Goal: Task Accomplishment & Management: Manage account settings

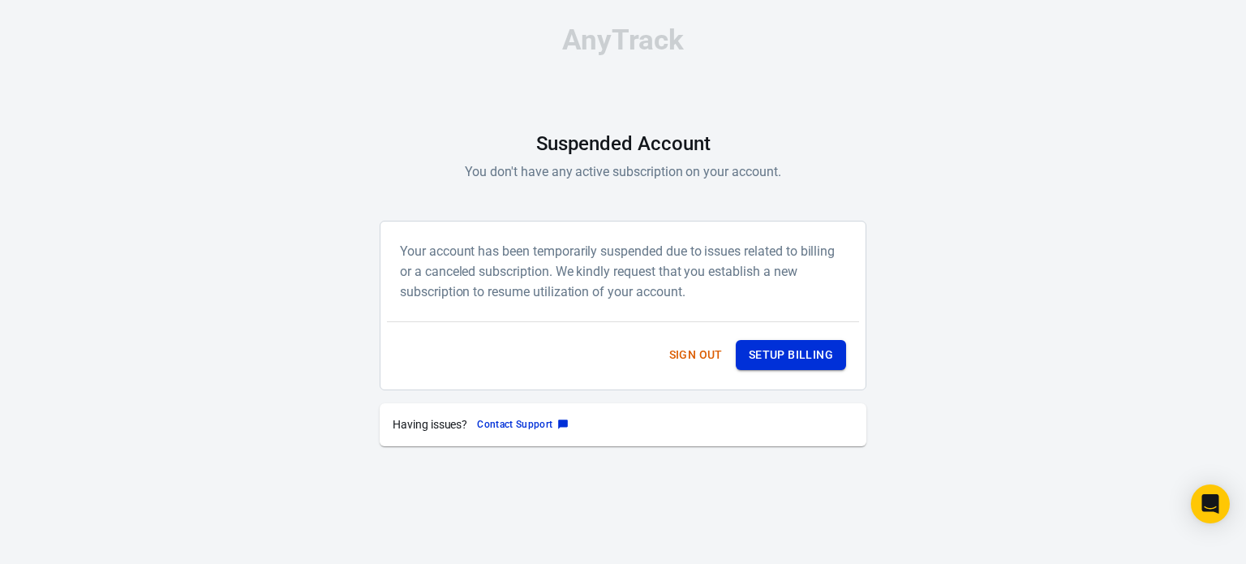
click at [762, 360] on button "Setup Billing" at bounding box center [791, 355] width 110 height 30
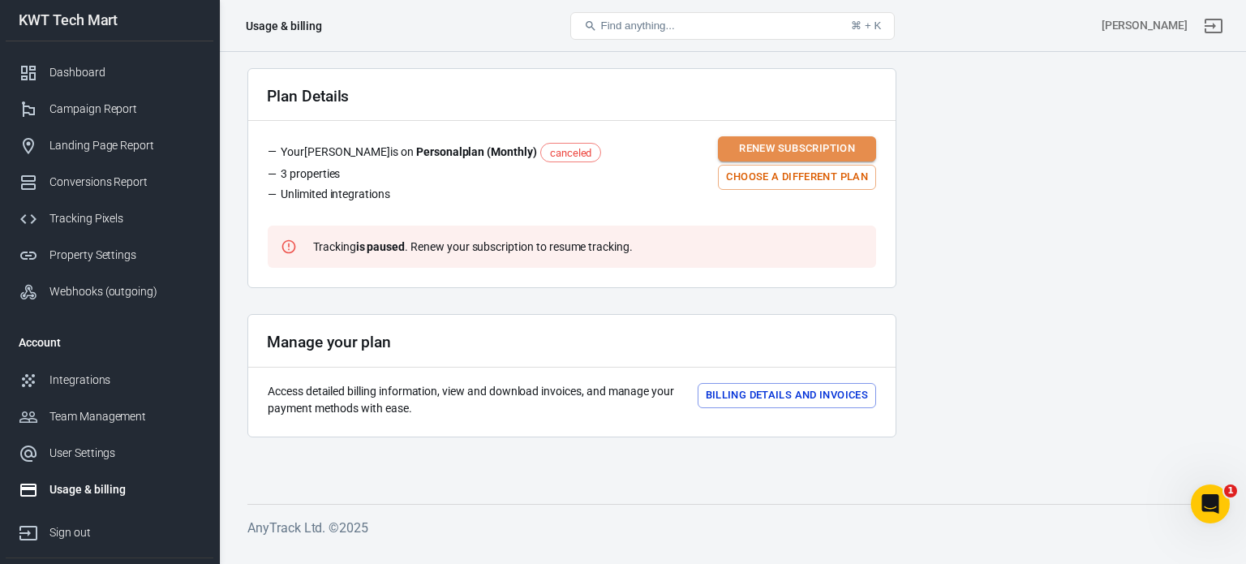
click at [772, 149] on button "Renew subscription" at bounding box center [797, 148] width 158 height 25
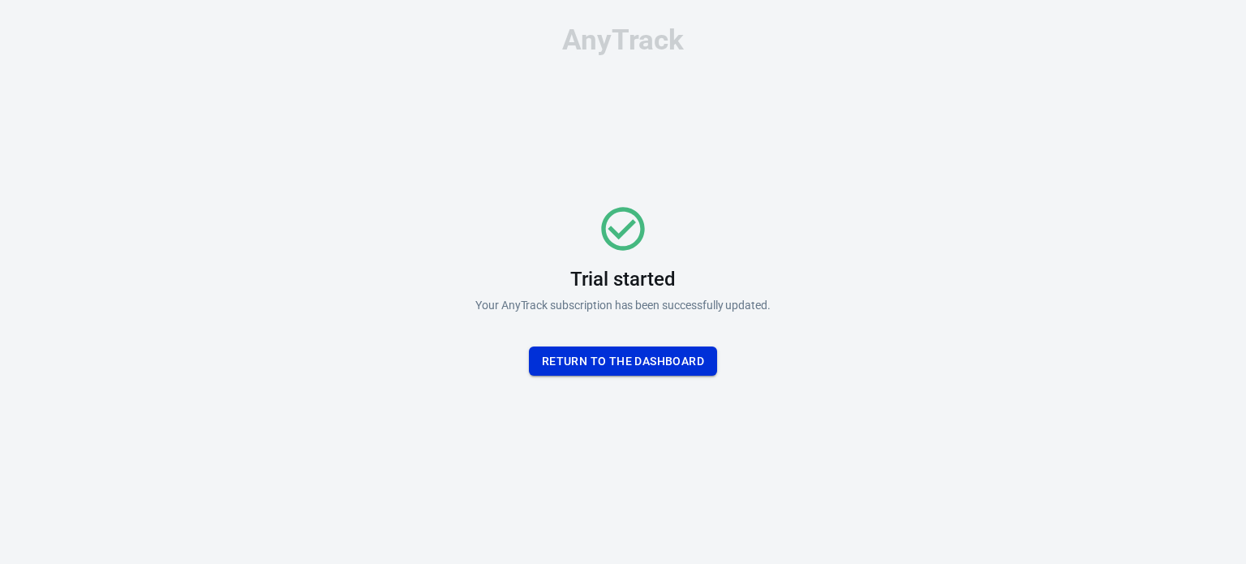
click at [616, 360] on button "Return To the dashboard" at bounding box center [623, 361] width 188 height 30
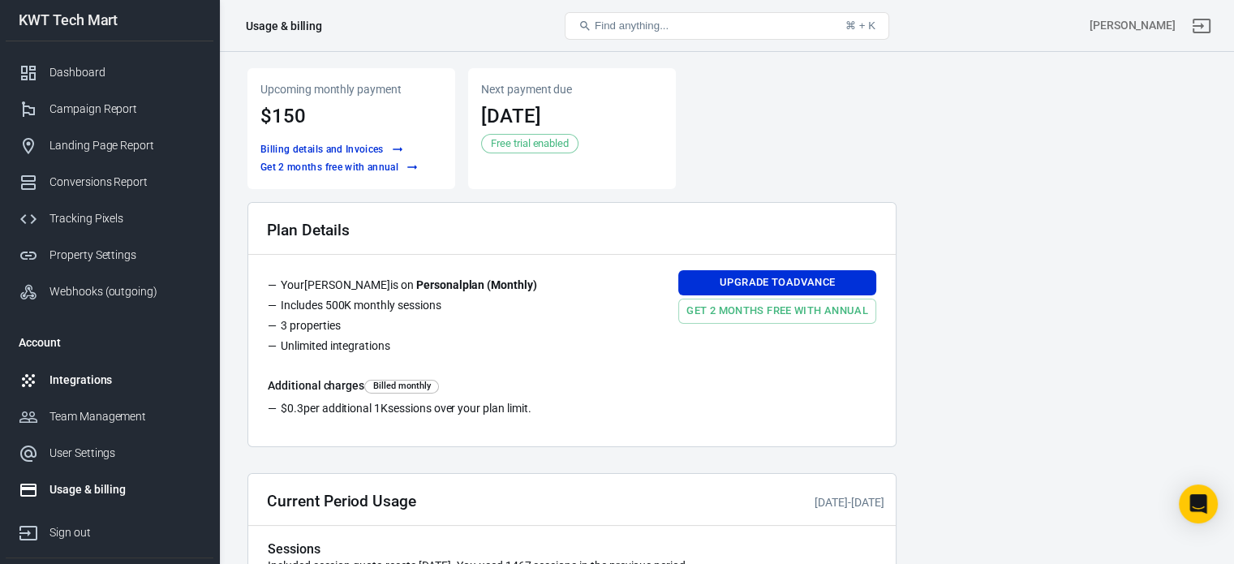
click at [100, 379] on div "Integrations" at bounding box center [124, 379] width 151 height 17
click at [75, 380] on div "Integrations" at bounding box center [124, 379] width 151 height 17
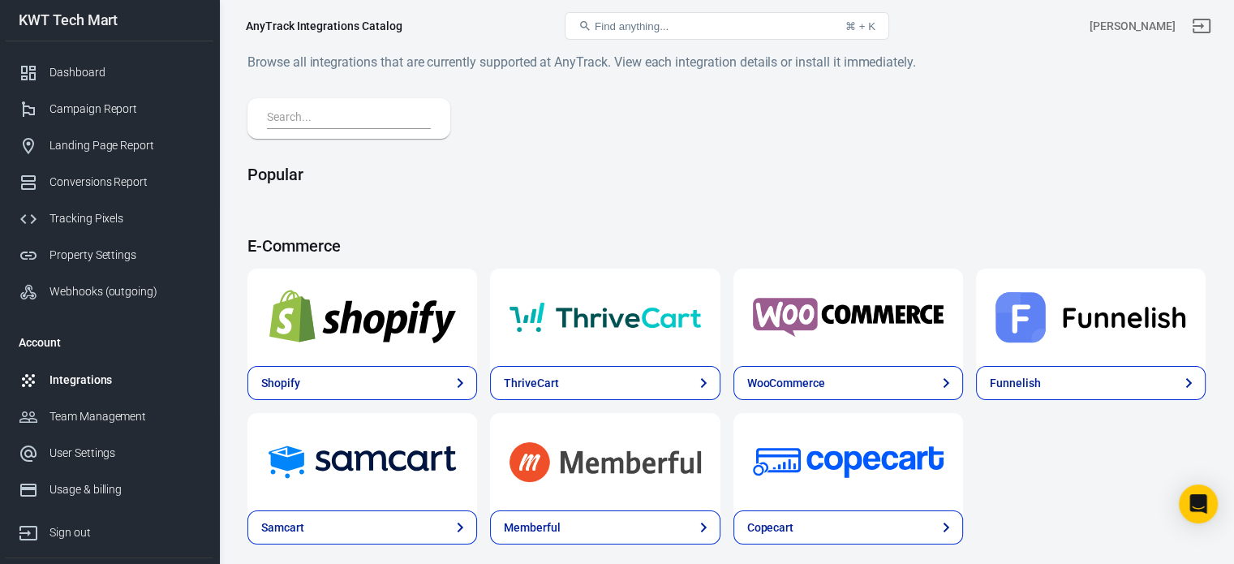
click at [326, 335] on img at bounding box center [362, 317] width 191 height 58
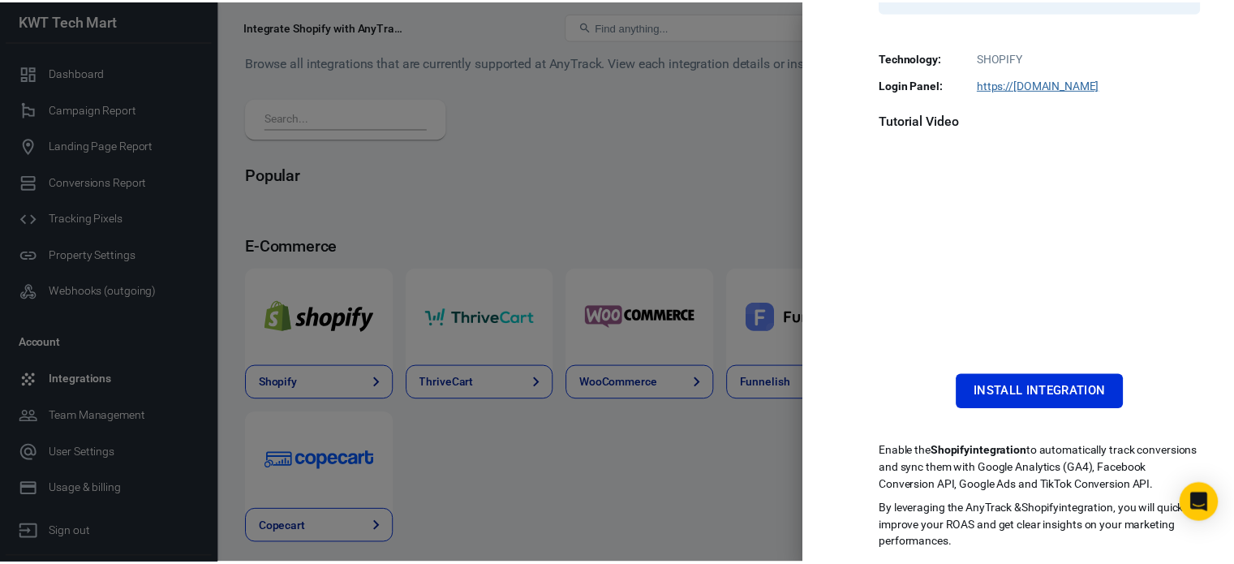
scroll to position [356, 0]
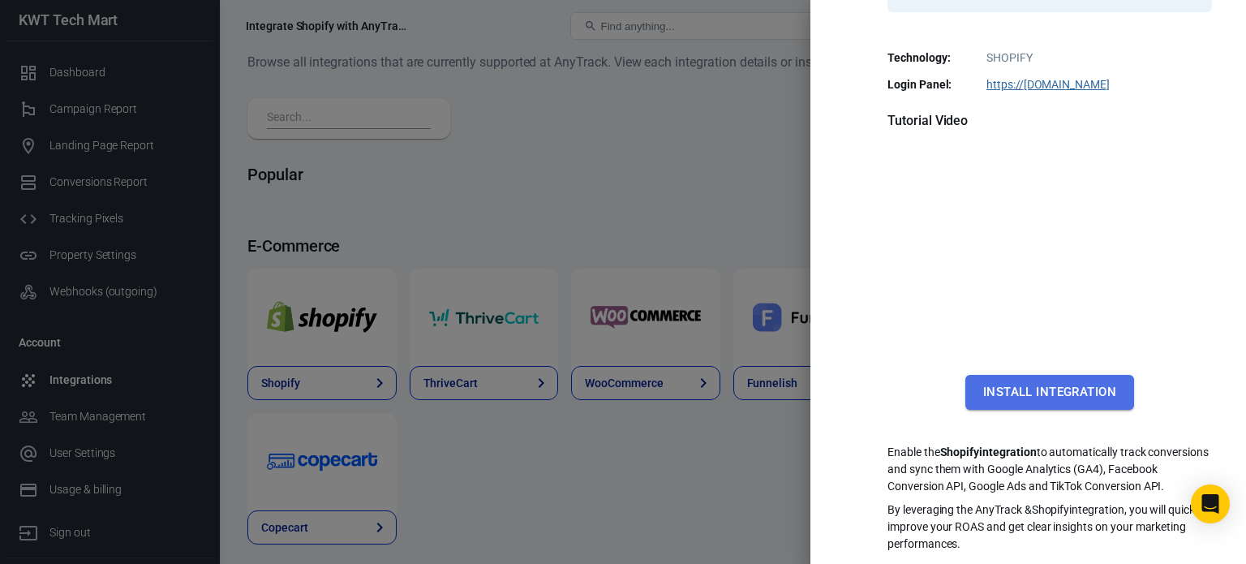
click at [1037, 375] on button "Install Integration" at bounding box center [1049, 392] width 169 height 34
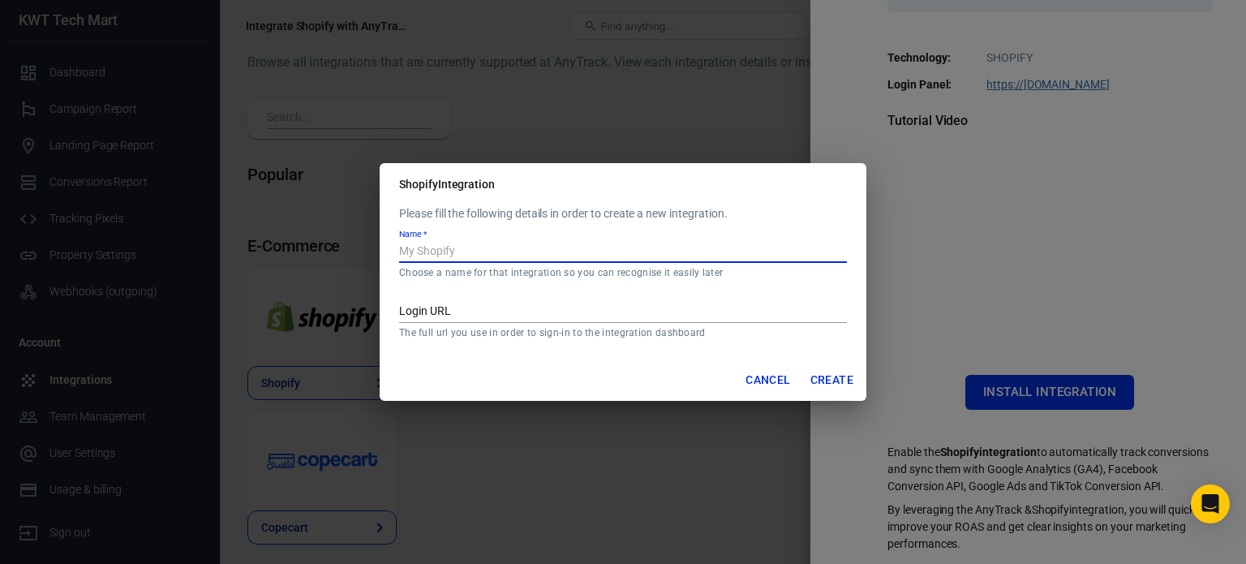
click at [438, 250] on input "Name   *" at bounding box center [623, 252] width 448 height 21
type input "KWT Tech Mart"
click at [459, 307] on input "Login URL" at bounding box center [623, 312] width 448 height 21
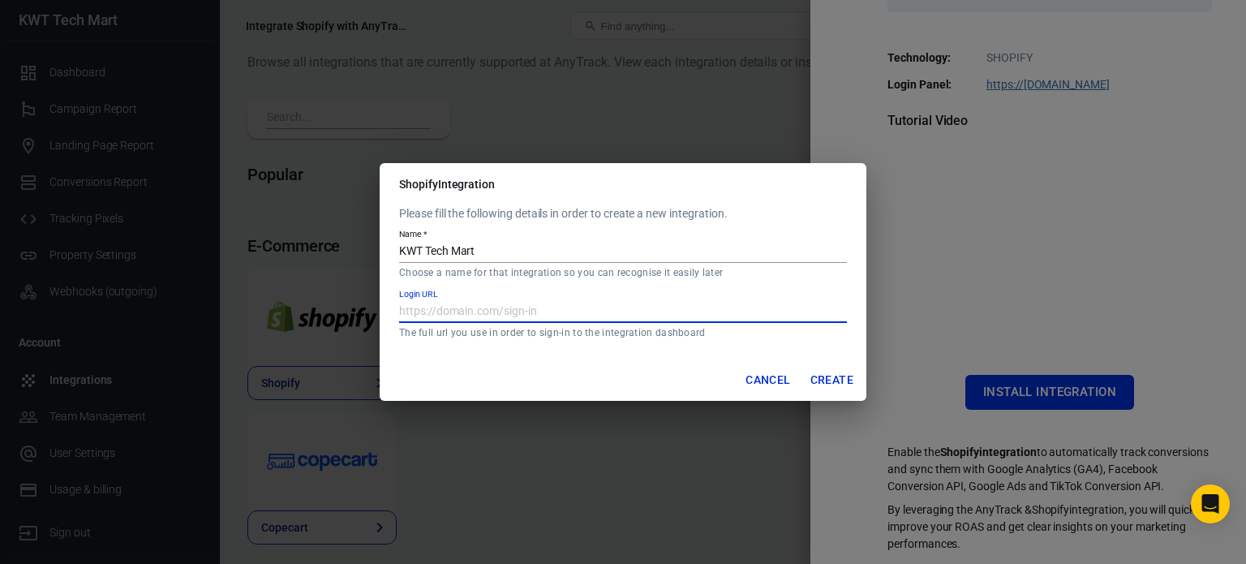
type input "https://kwttechmart.ug"
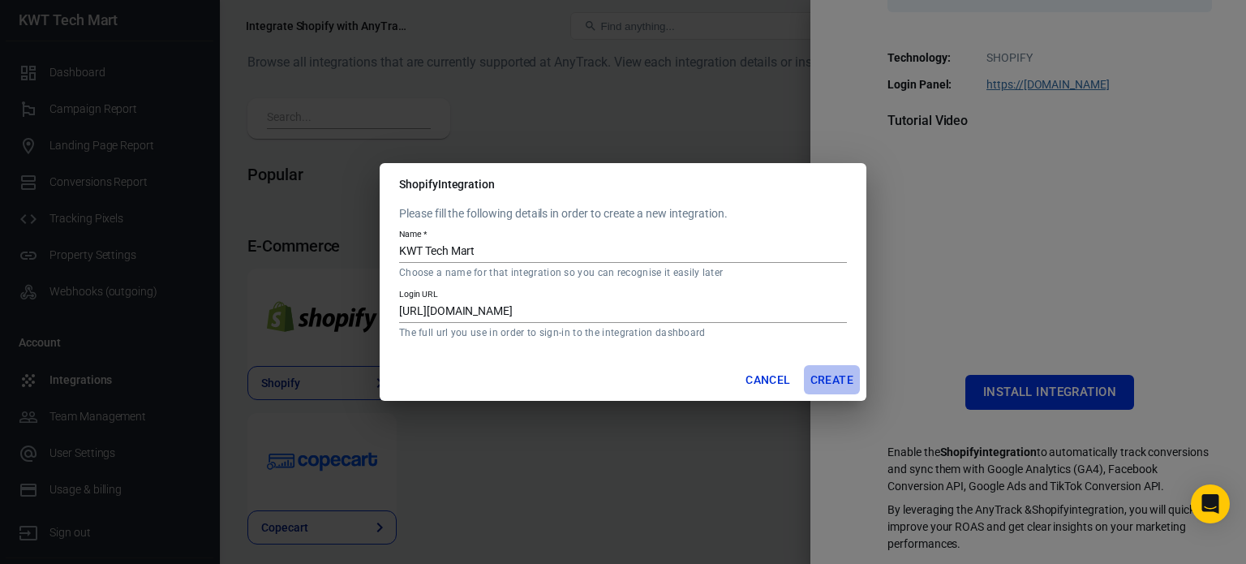
click at [825, 376] on button "Create" at bounding box center [832, 380] width 56 height 30
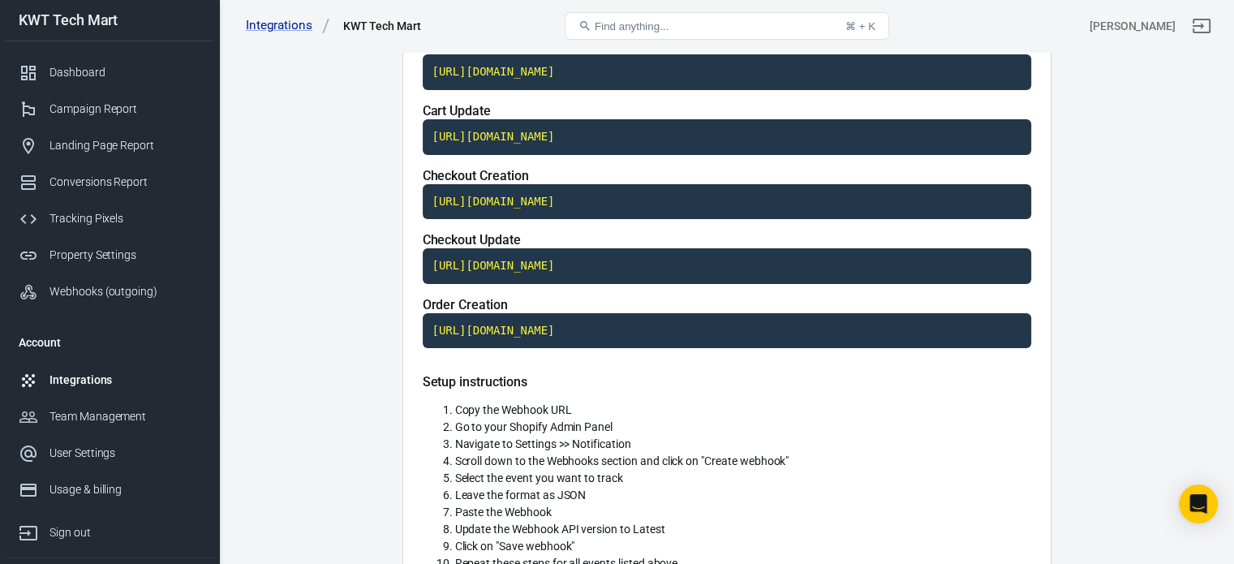
scroll to position [81, 0]
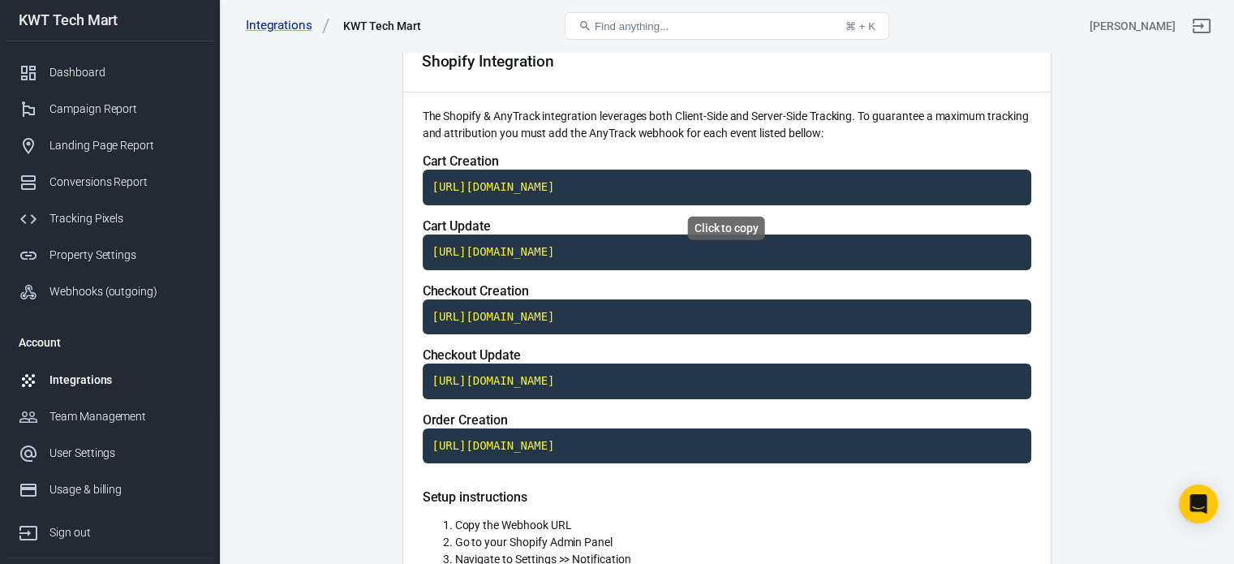
click at [538, 190] on code "[URL][DOMAIN_NAME]" at bounding box center [727, 188] width 608 height 36
click at [547, 249] on code "[URL][DOMAIN_NAME]" at bounding box center [727, 252] width 608 height 36
click at [538, 311] on code "[URL][DOMAIN_NAME]" at bounding box center [727, 317] width 608 height 36
click at [509, 376] on code "[URL][DOMAIN_NAME]" at bounding box center [727, 381] width 608 height 36
click at [527, 447] on code "[URL][DOMAIN_NAME]" at bounding box center [727, 446] width 608 height 36
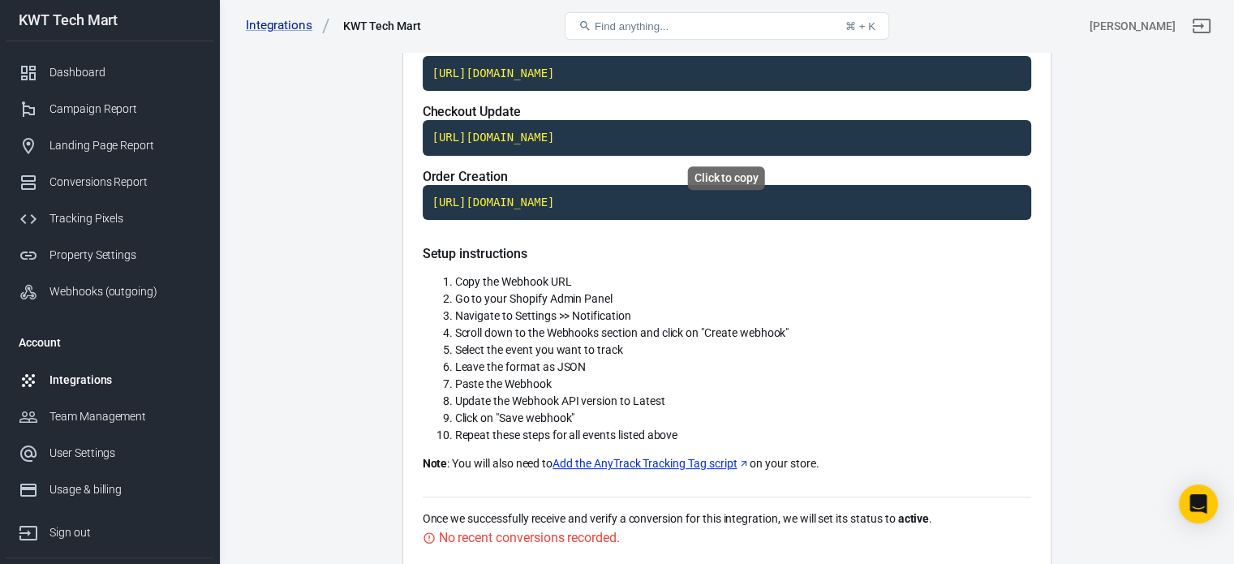
scroll to position [568, 0]
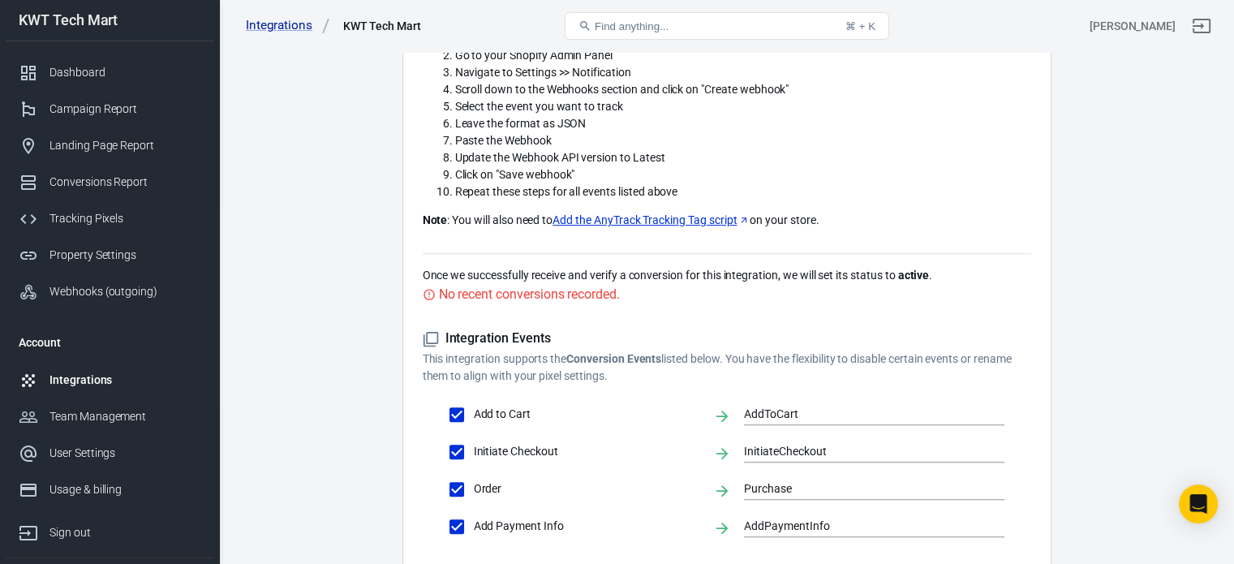
click at [695, 219] on link "Add the AnyTrack Tracking Tag script" at bounding box center [650, 220] width 197 height 17
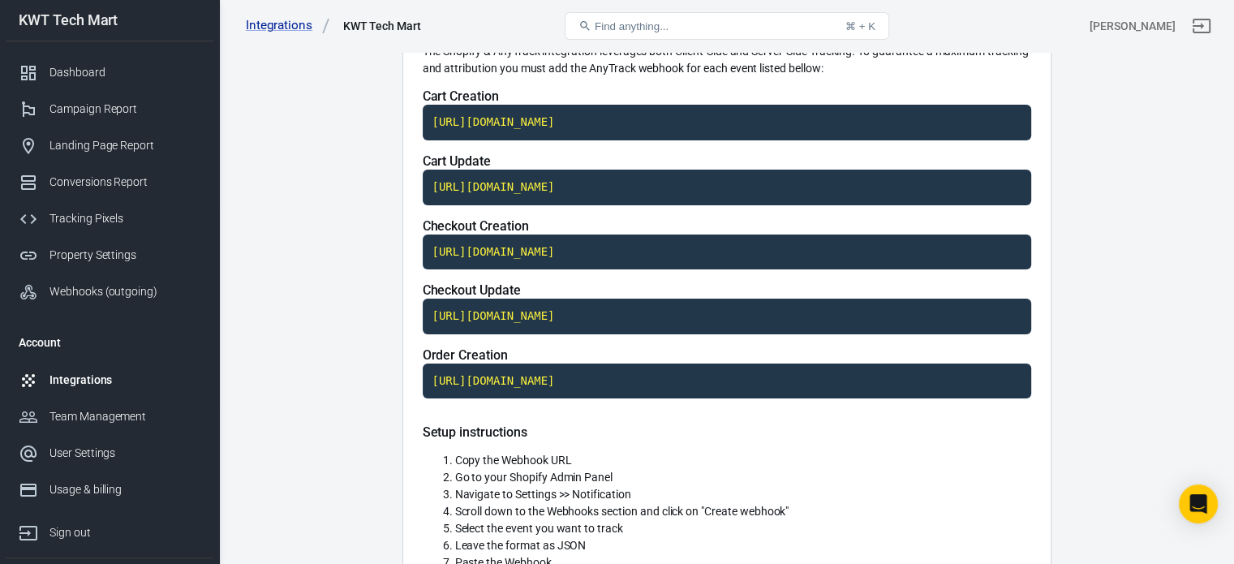
scroll to position [0, 0]
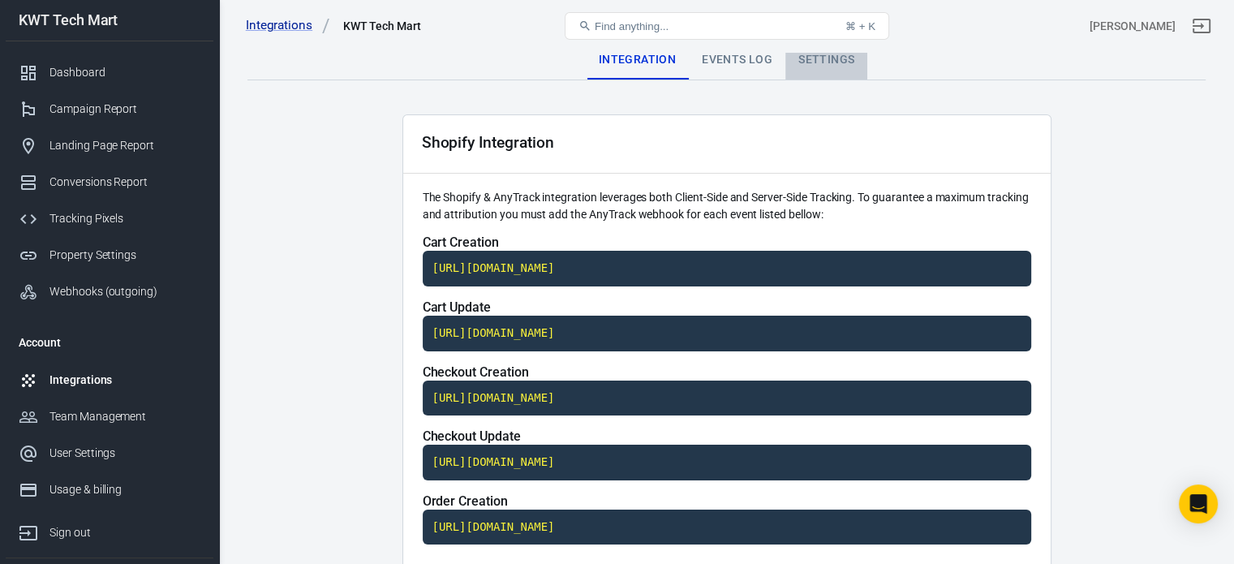
click at [818, 58] on div "Settings" at bounding box center [826, 60] width 82 height 39
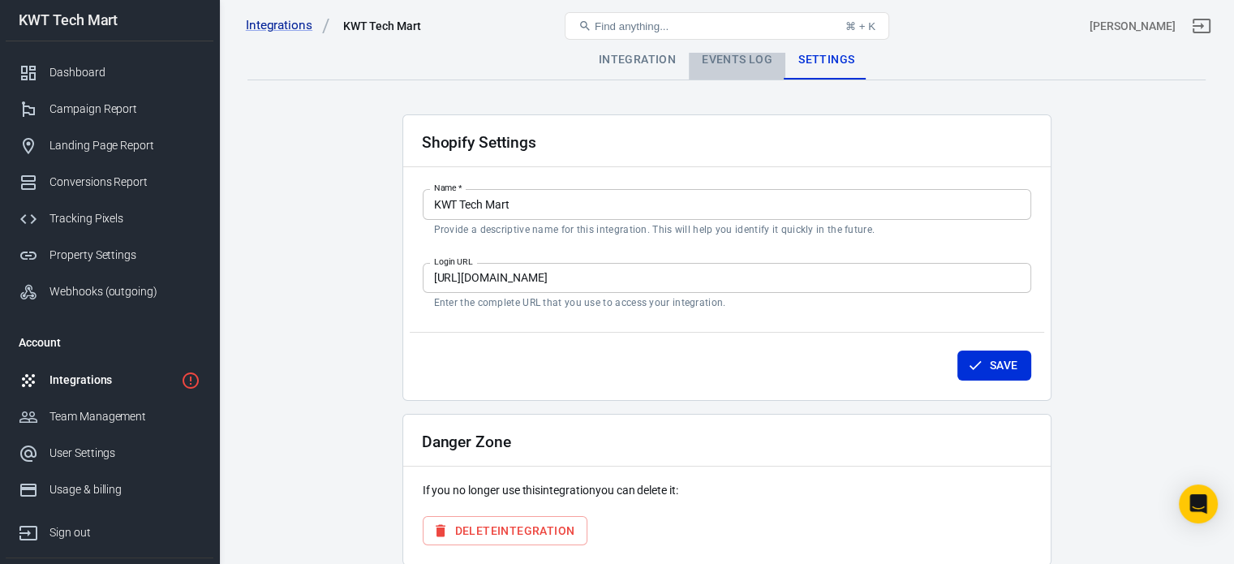
click at [736, 55] on div "Events Log" at bounding box center [737, 60] width 97 height 39
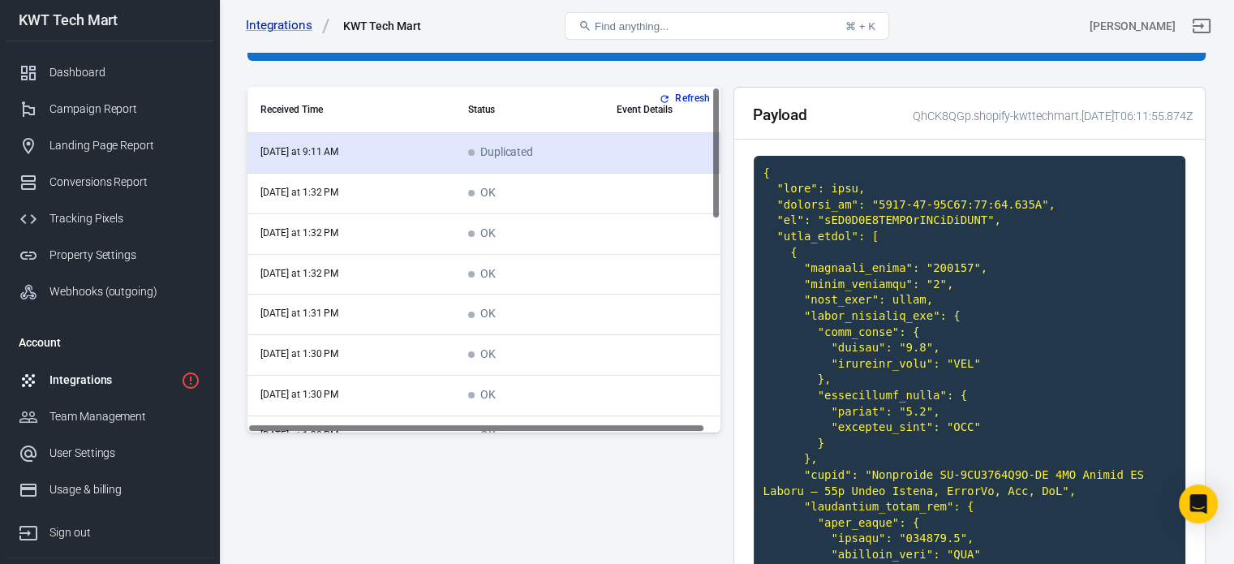
scroll to position [81, 0]
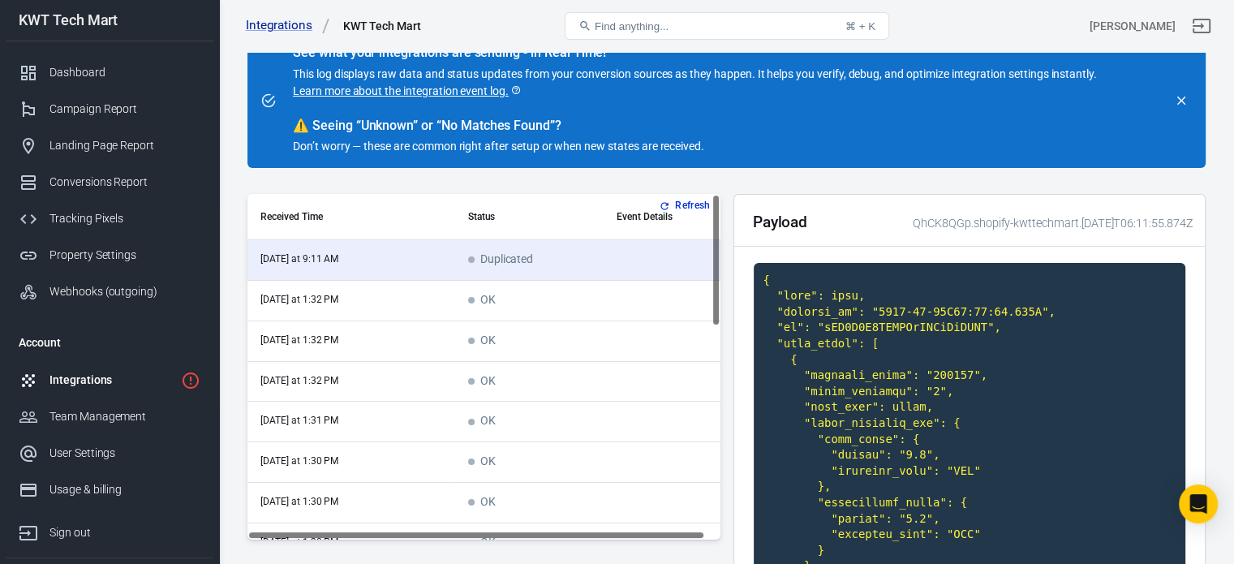
click at [118, 384] on div "Integrations" at bounding box center [111, 379] width 125 height 17
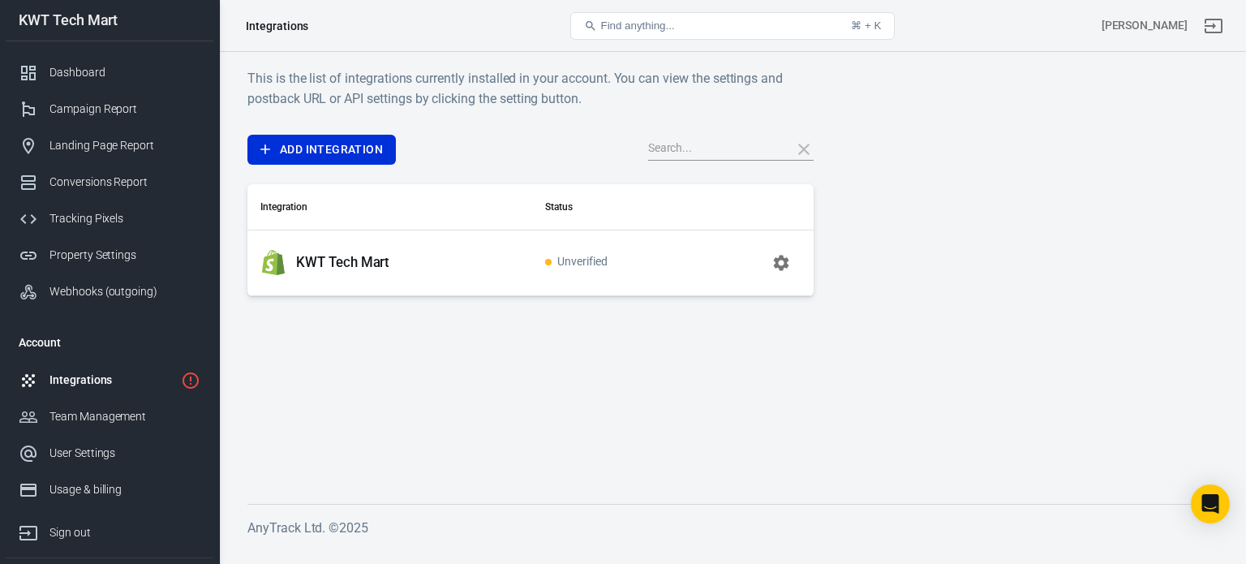
click at [779, 259] on icon "button" at bounding box center [780, 262] width 15 height 15
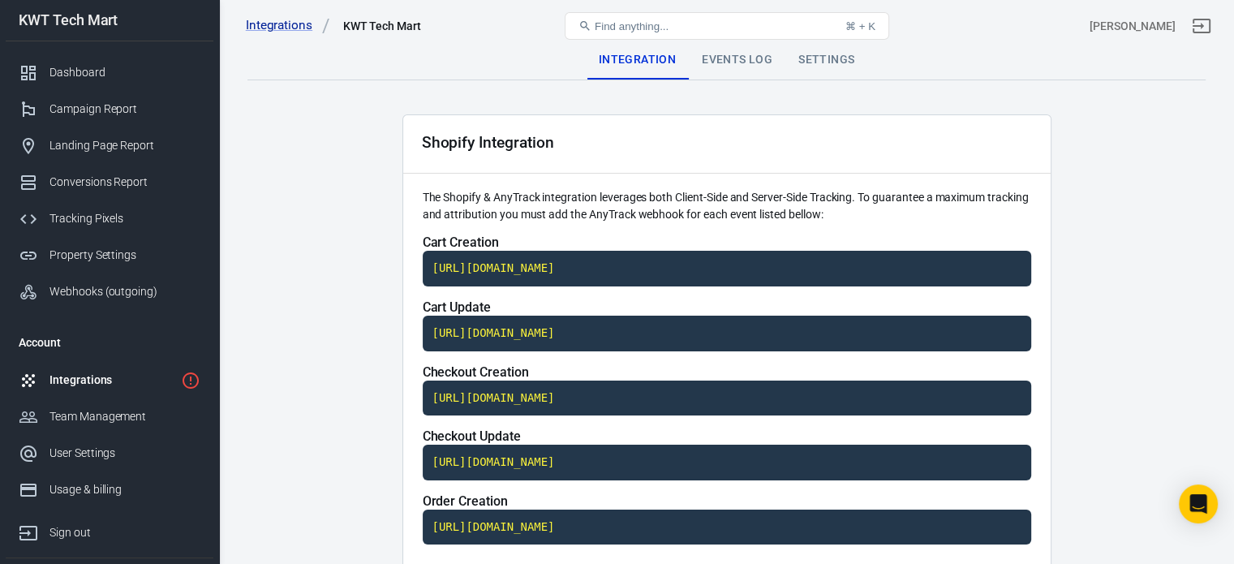
click at [810, 57] on div "Settings" at bounding box center [826, 60] width 82 height 39
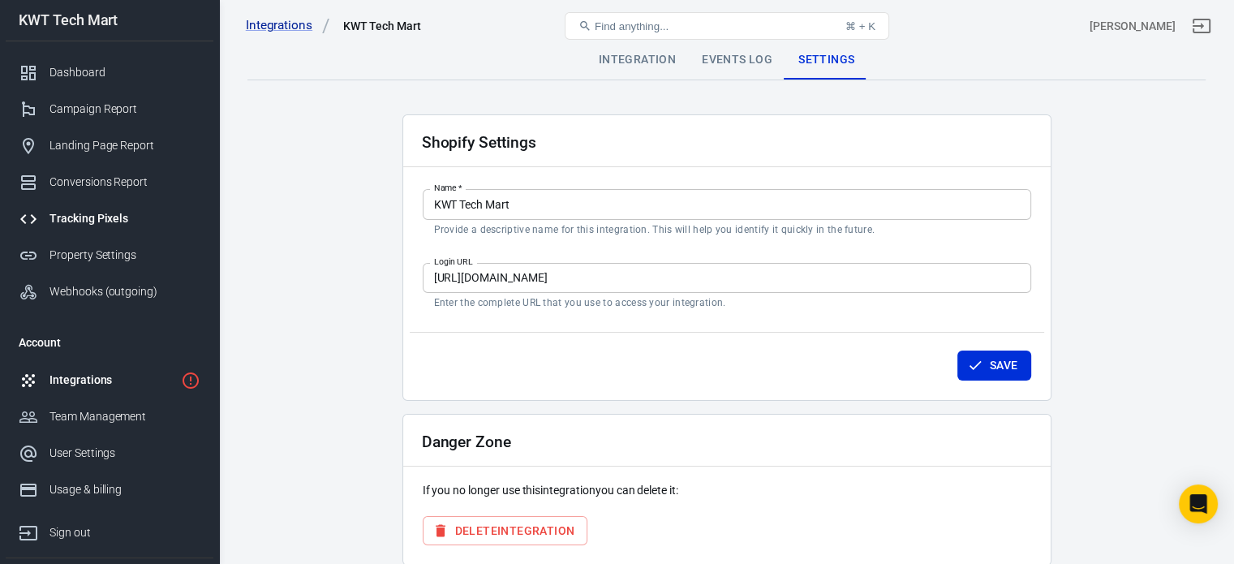
click at [105, 218] on div "Tracking Pixels" at bounding box center [124, 218] width 151 height 17
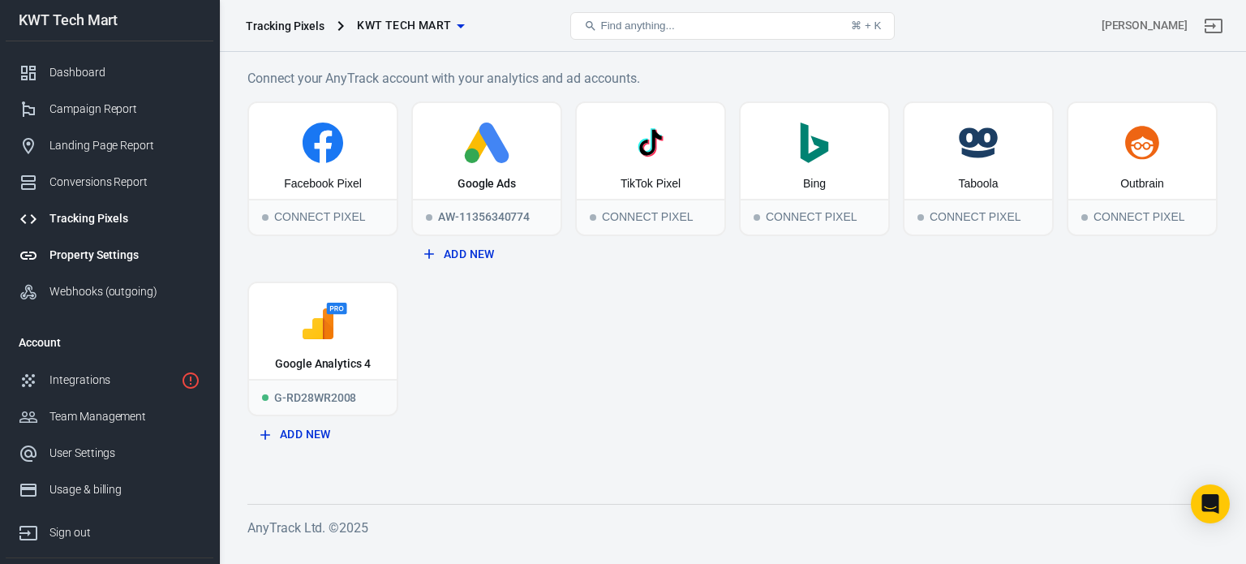
click at [94, 257] on div "Property Settings" at bounding box center [124, 255] width 151 height 17
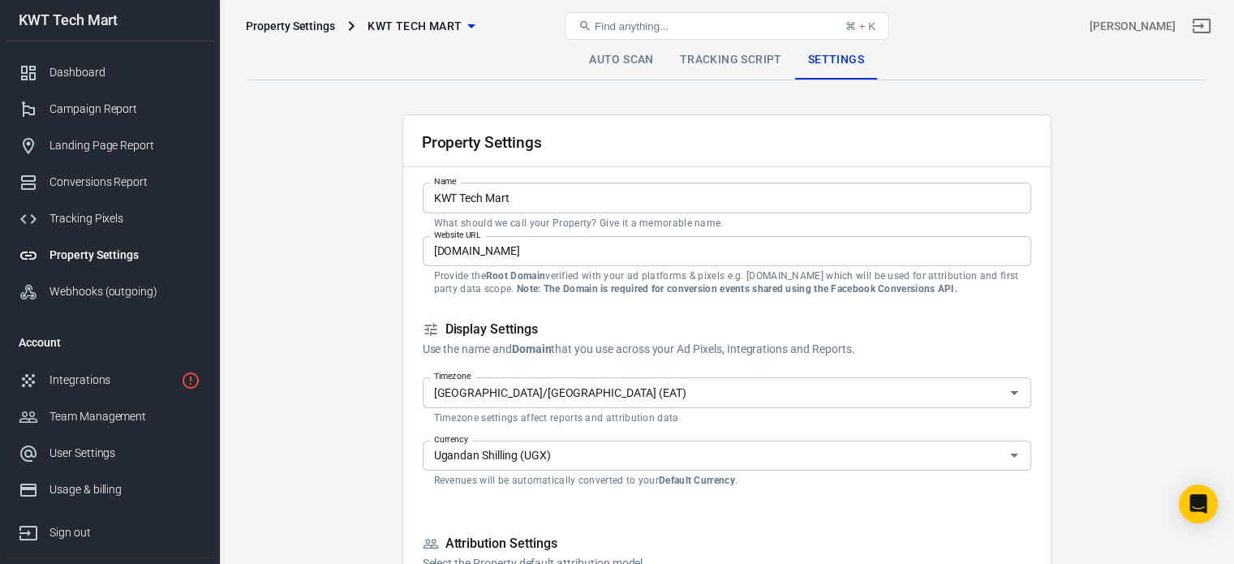
click at [698, 64] on link "Tracking Script" at bounding box center [731, 60] width 128 height 39
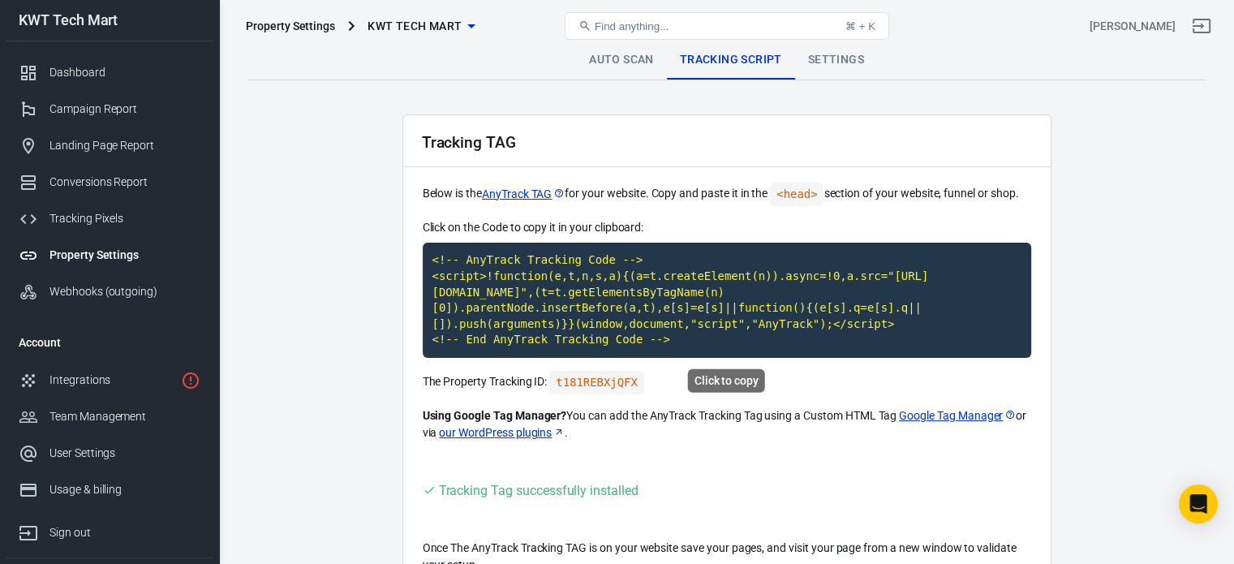
click at [608, 281] on code "<!-- AnyTrack Tracking Code --> <script>!function(e,t,n,s,a){(a=t.createElement…" at bounding box center [727, 300] width 608 height 115
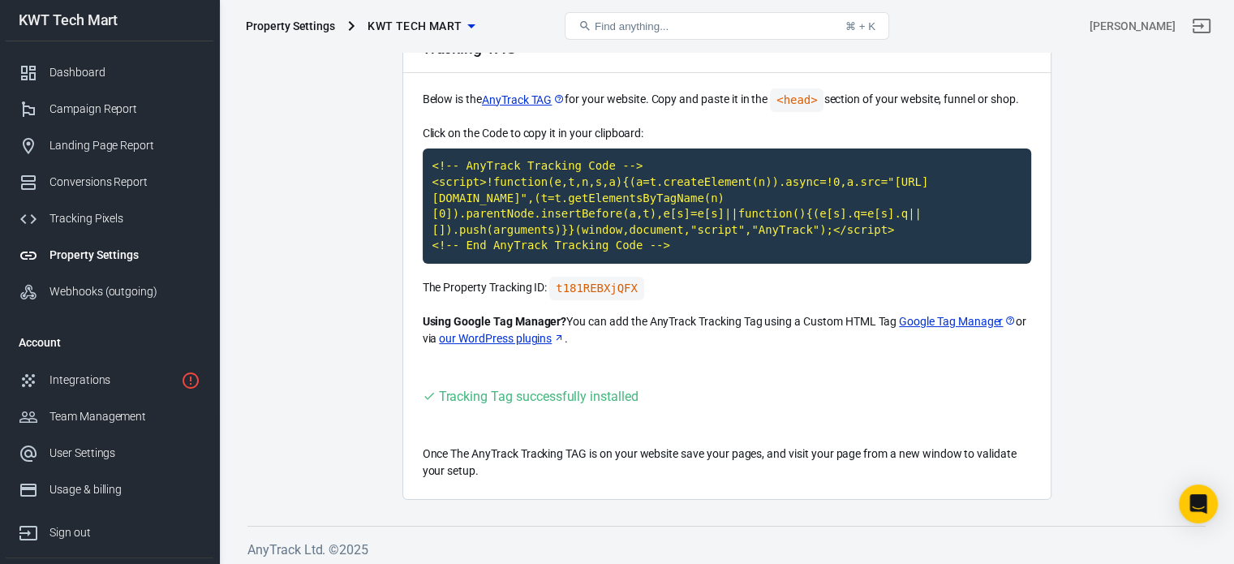
scroll to position [98, 0]
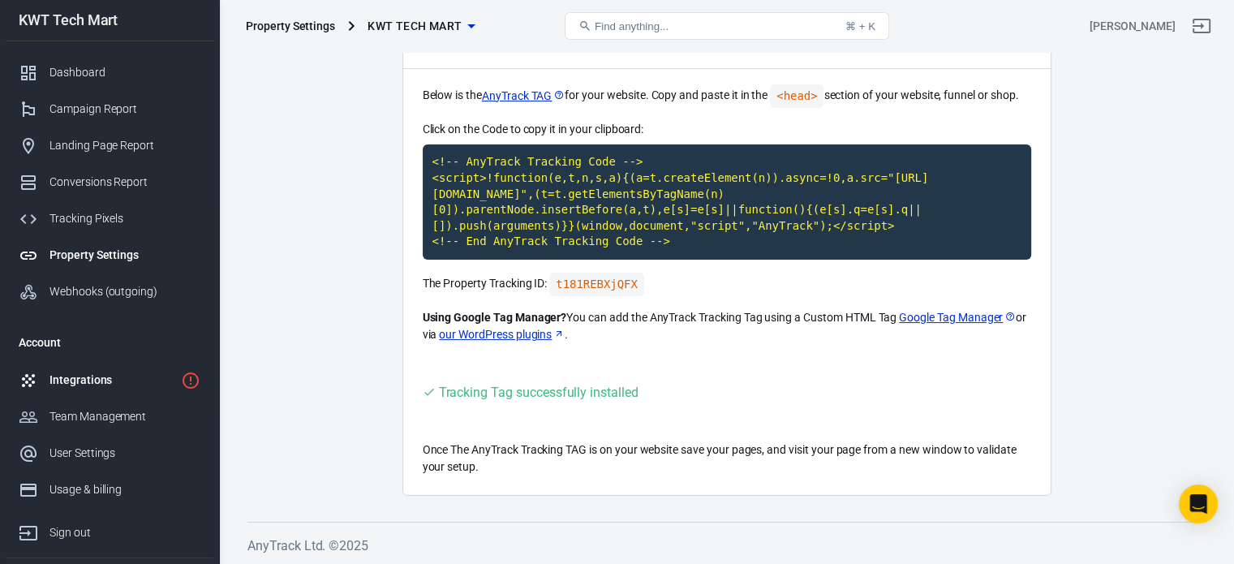
click at [122, 382] on div "Integrations" at bounding box center [111, 379] width 125 height 17
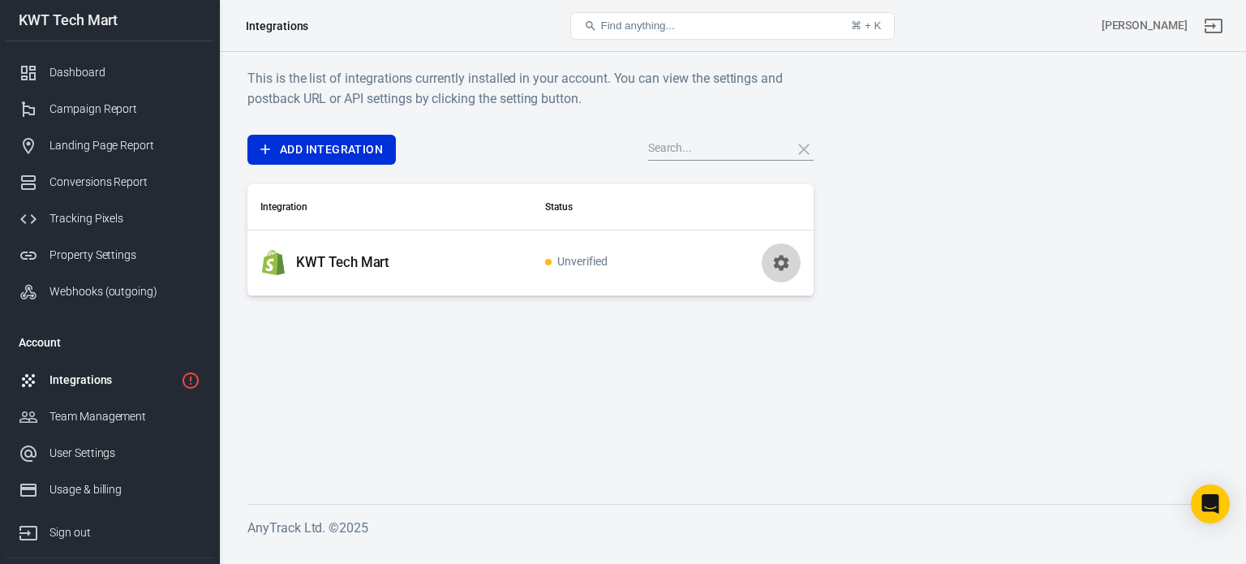
click at [781, 258] on icon "button" at bounding box center [780, 262] width 15 height 15
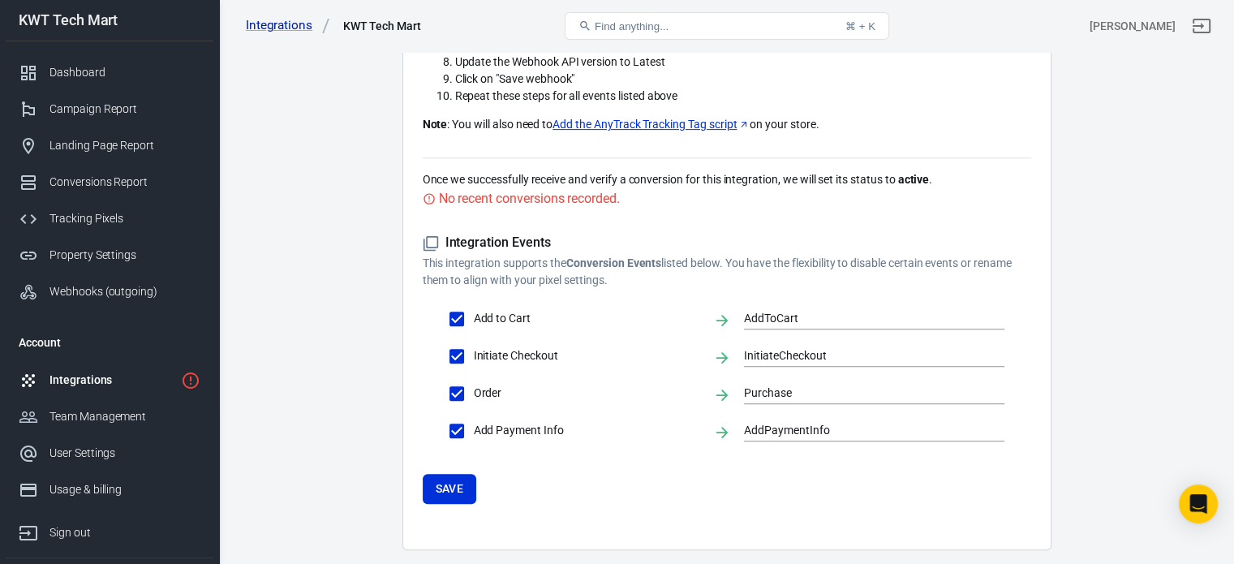
scroll to position [718, 0]
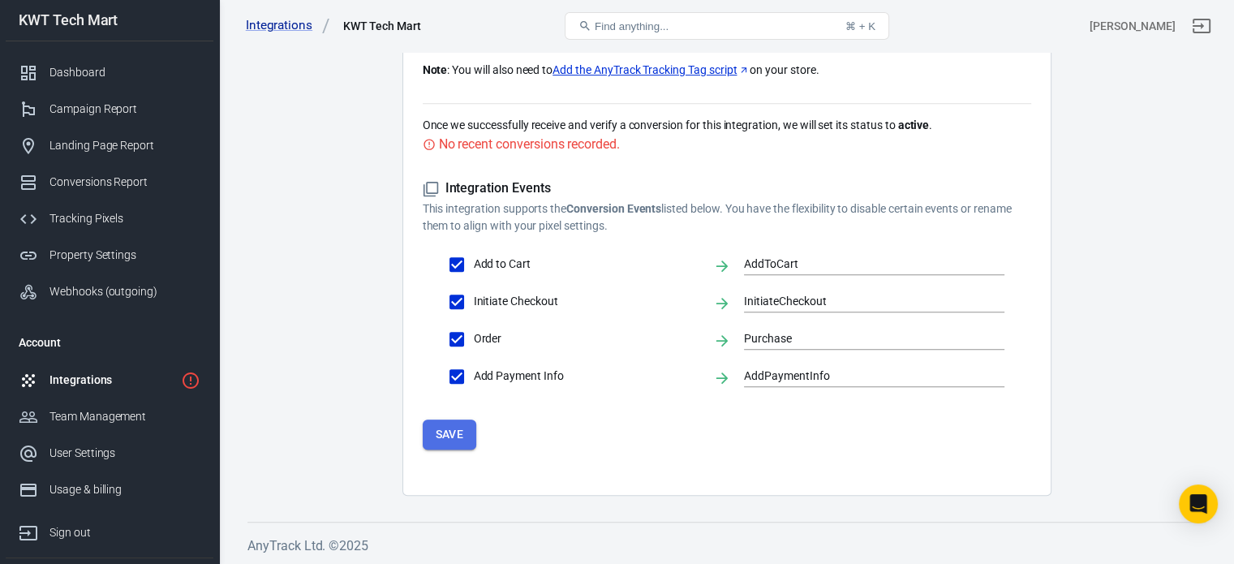
click at [451, 427] on button "Save" at bounding box center [450, 434] width 54 height 30
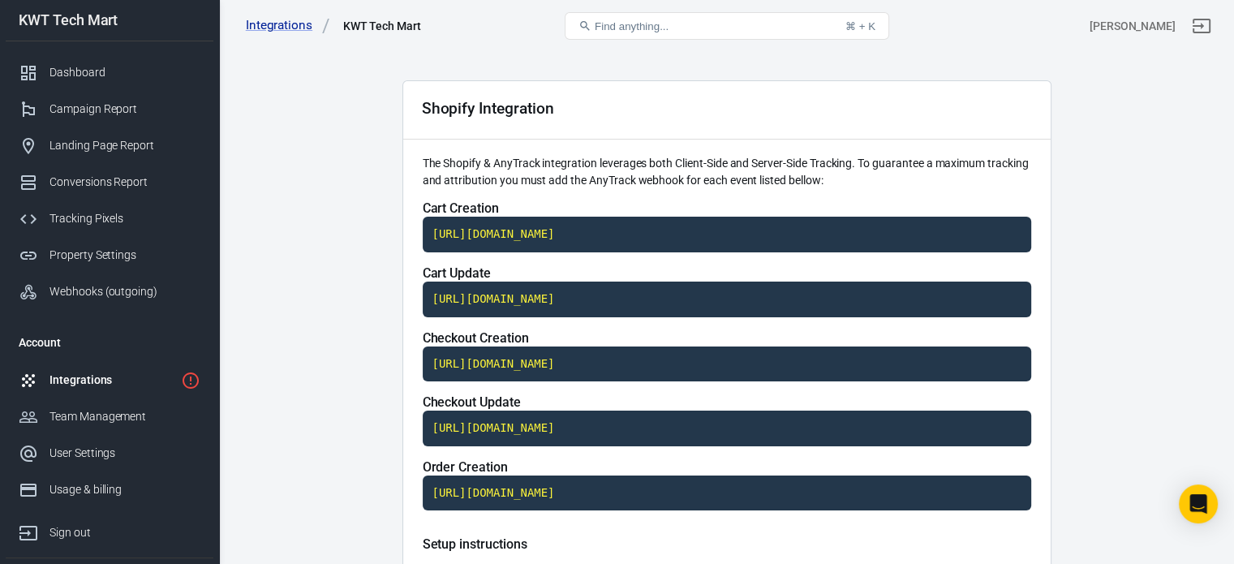
scroll to position [0, 0]
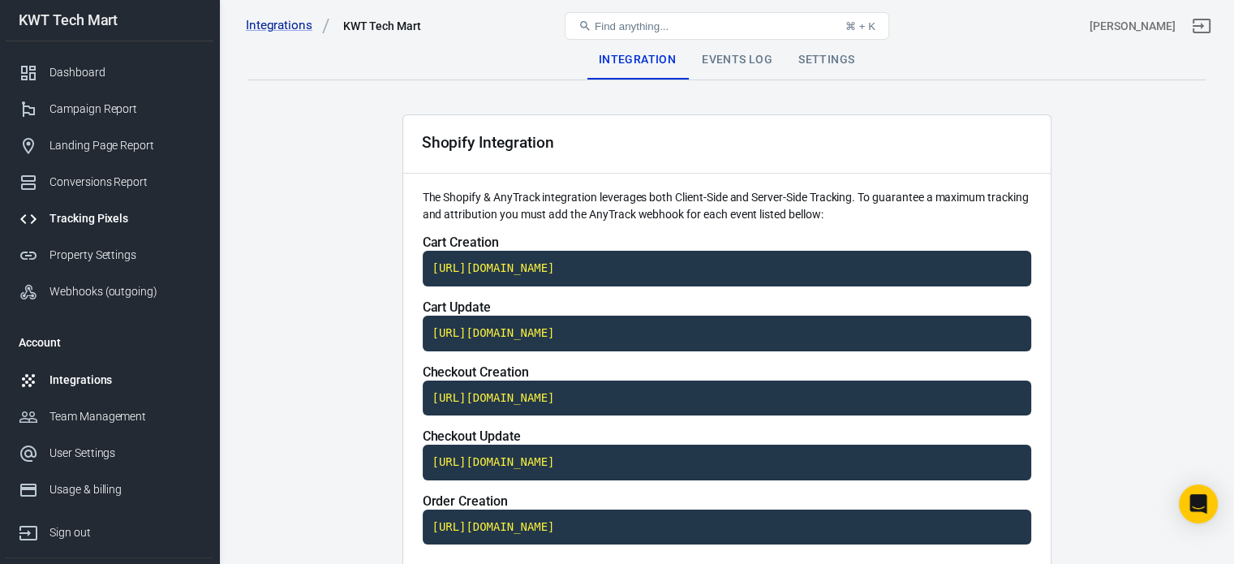
click at [100, 220] on div "Tracking Pixels" at bounding box center [124, 218] width 151 height 17
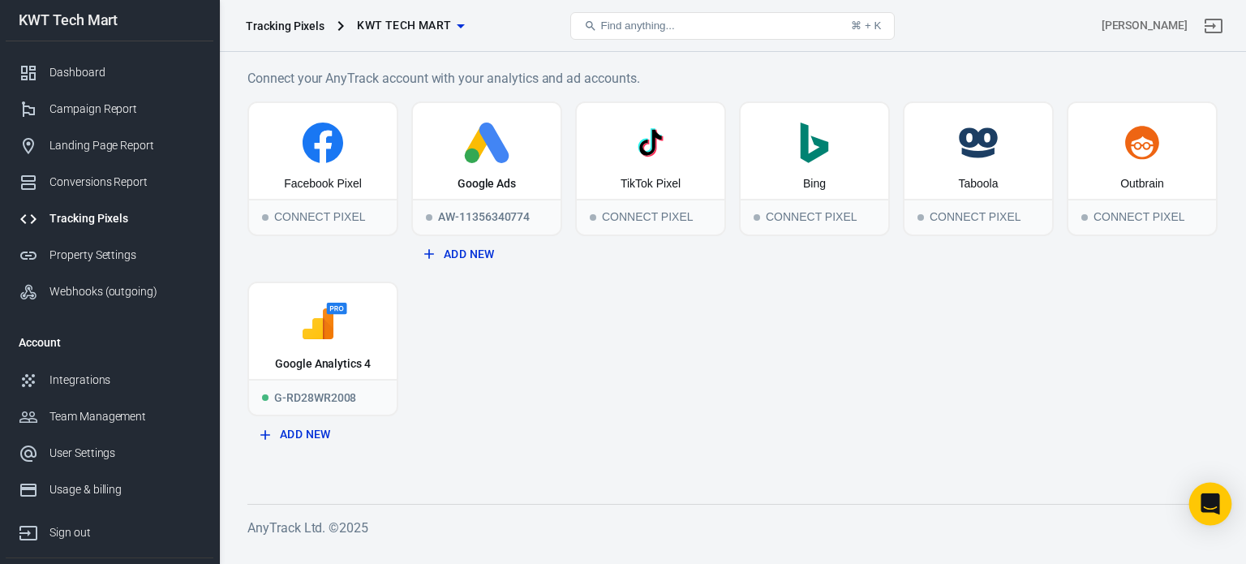
click at [1208, 499] on icon "Open Intercom Messenger" at bounding box center [1209, 503] width 19 height 21
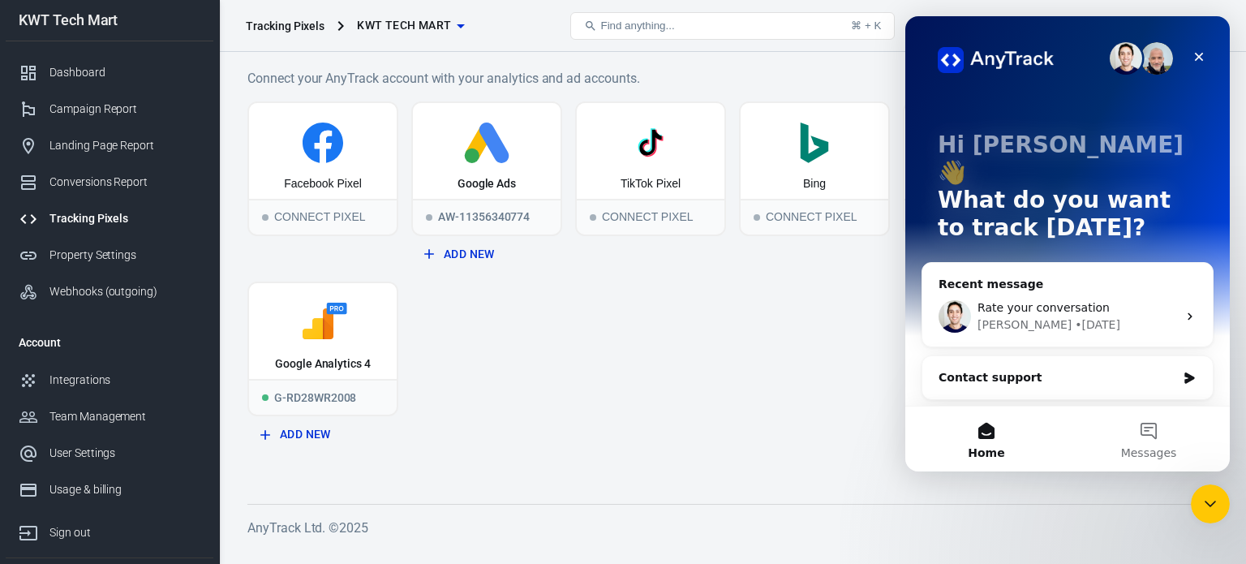
click at [1025, 301] on span "Rate your conversation" at bounding box center [1043, 307] width 132 height 13
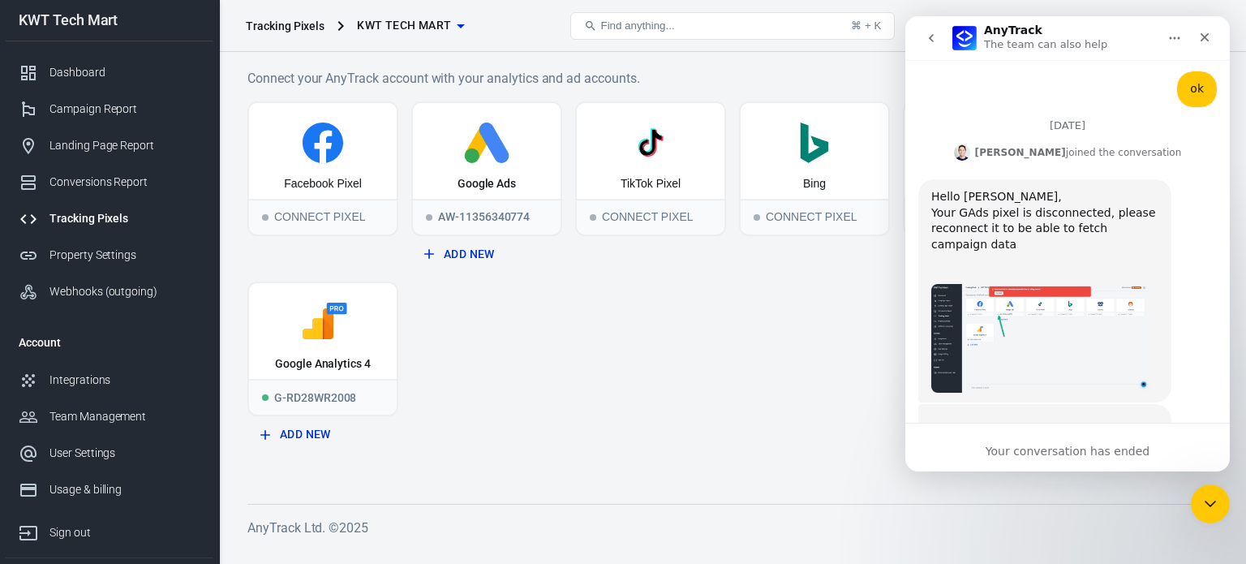
scroll to position [3325, 0]
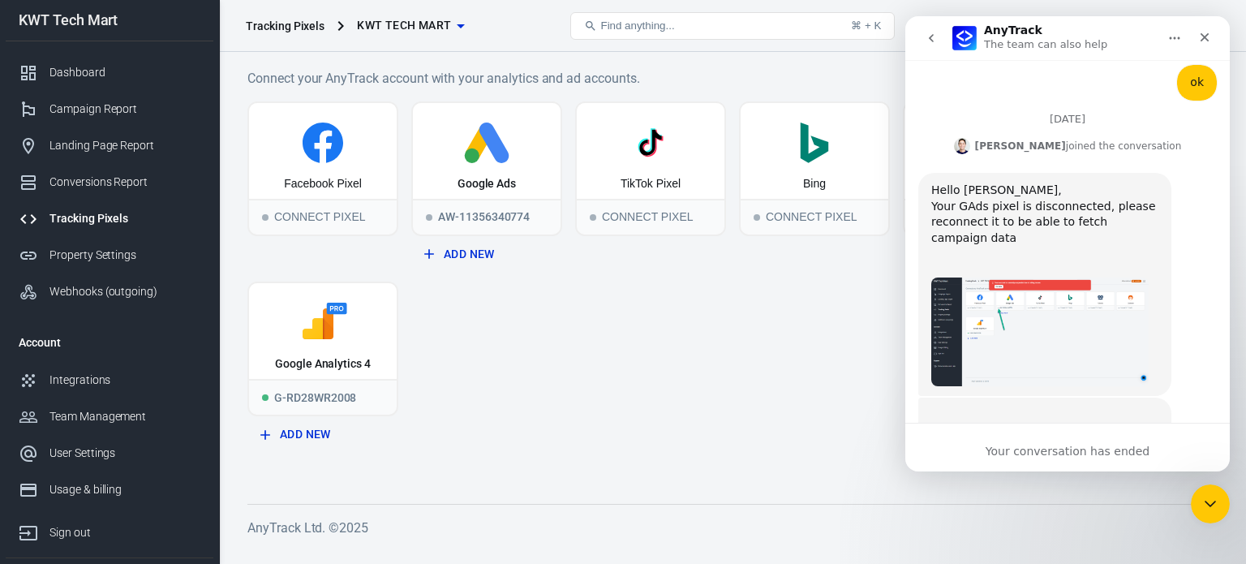
click at [1022, 451] on div "Your conversation has ended" at bounding box center [1067, 451] width 324 height 17
click at [1204, 496] on icon "Close Intercom Messenger" at bounding box center [1207, 501] width 19 height 19
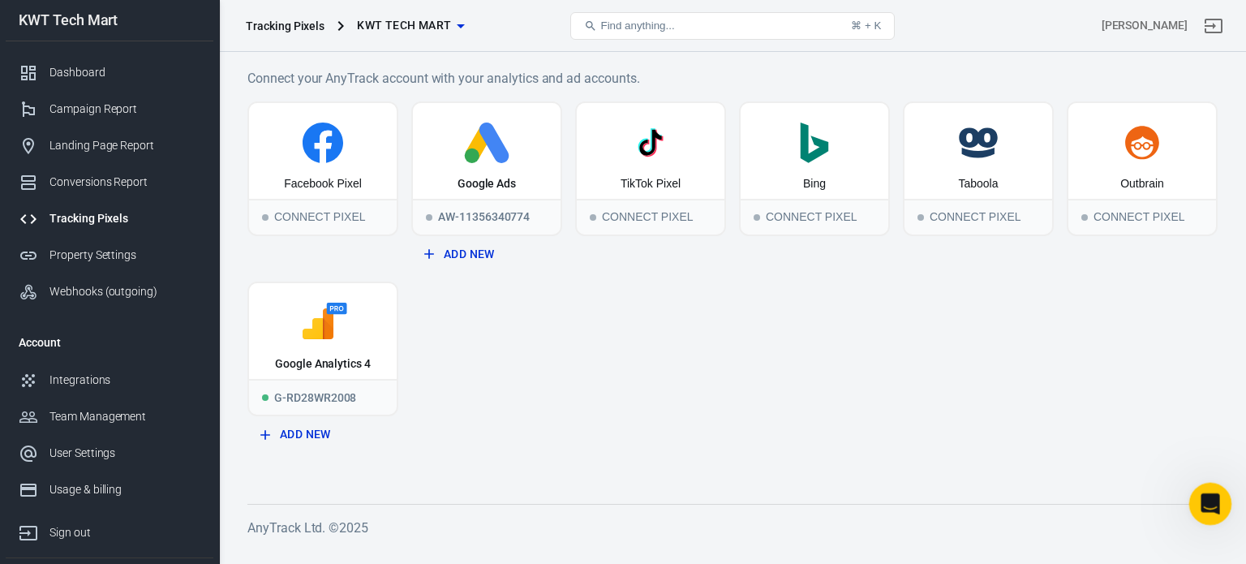
scroll to position [3092, 0]
click at [1204, 496] on icon "Open Intercom Messenger" at bounding box center [1208, 501] width 27 height 27
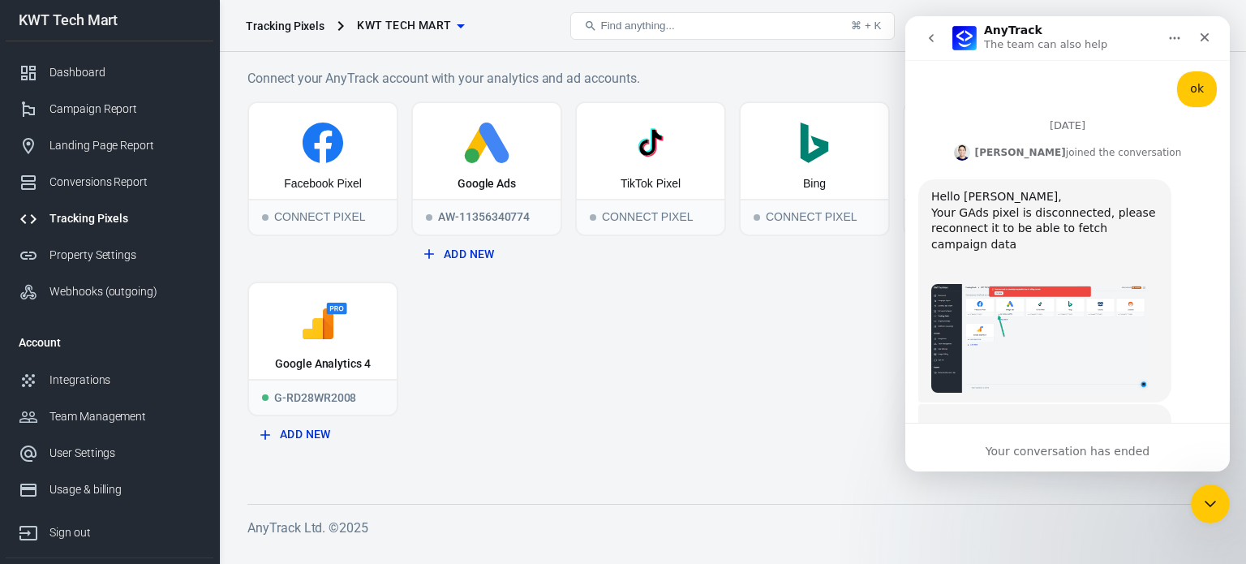
scroll to position [3325, 0]
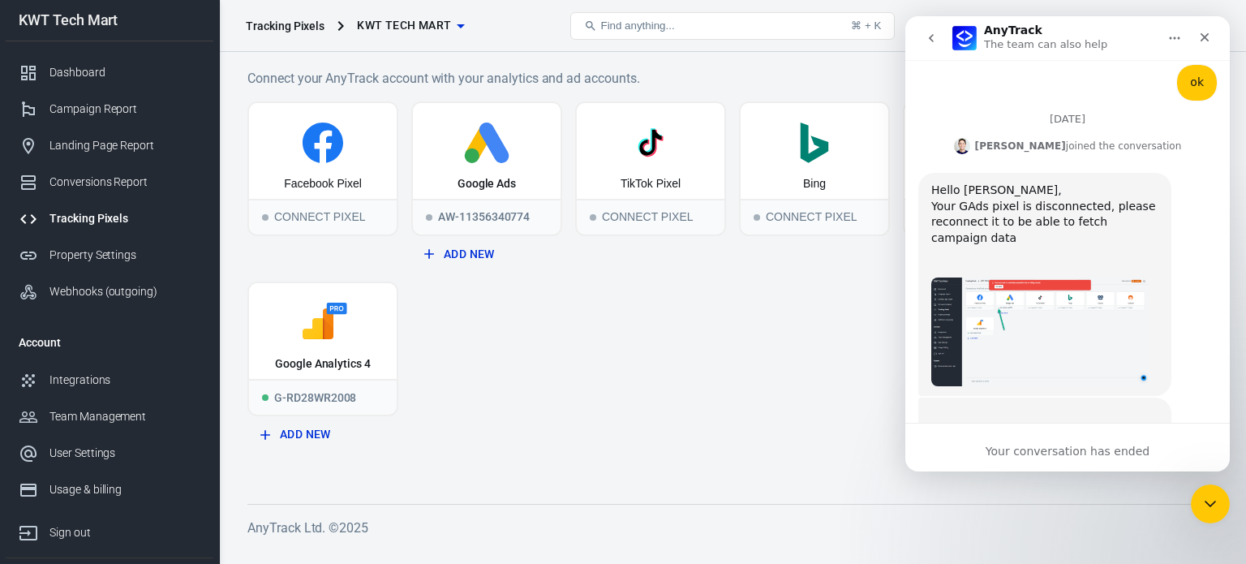
click at [1044, 449] on div "Your conversation has ended" at bounding box center [1067, 451] width 324 height 17
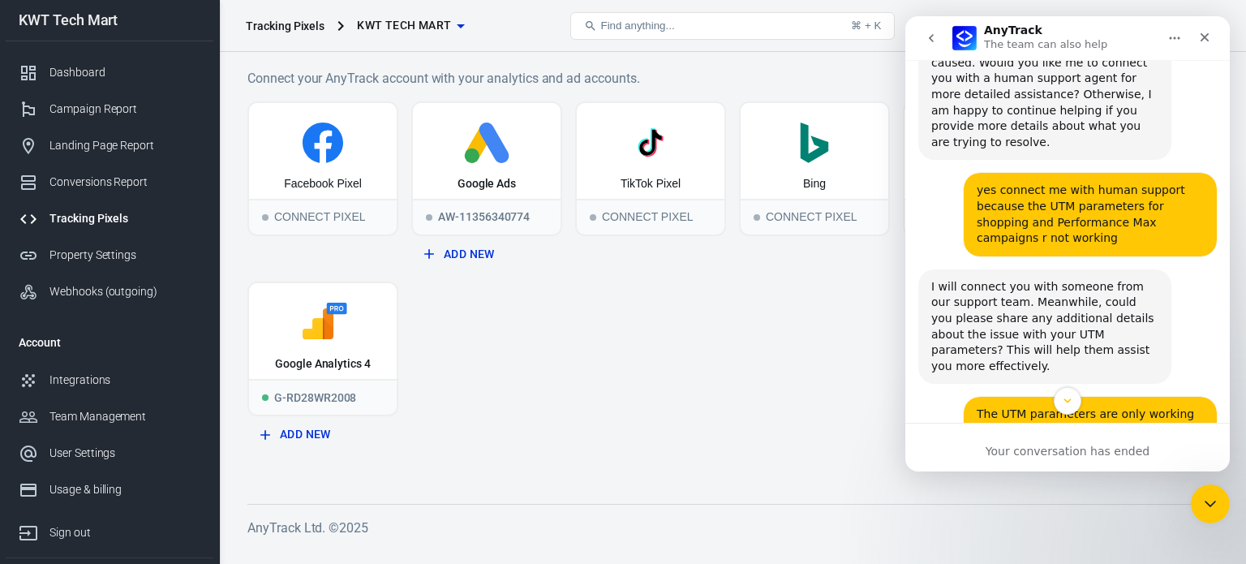
scroll to position [2676, 0]
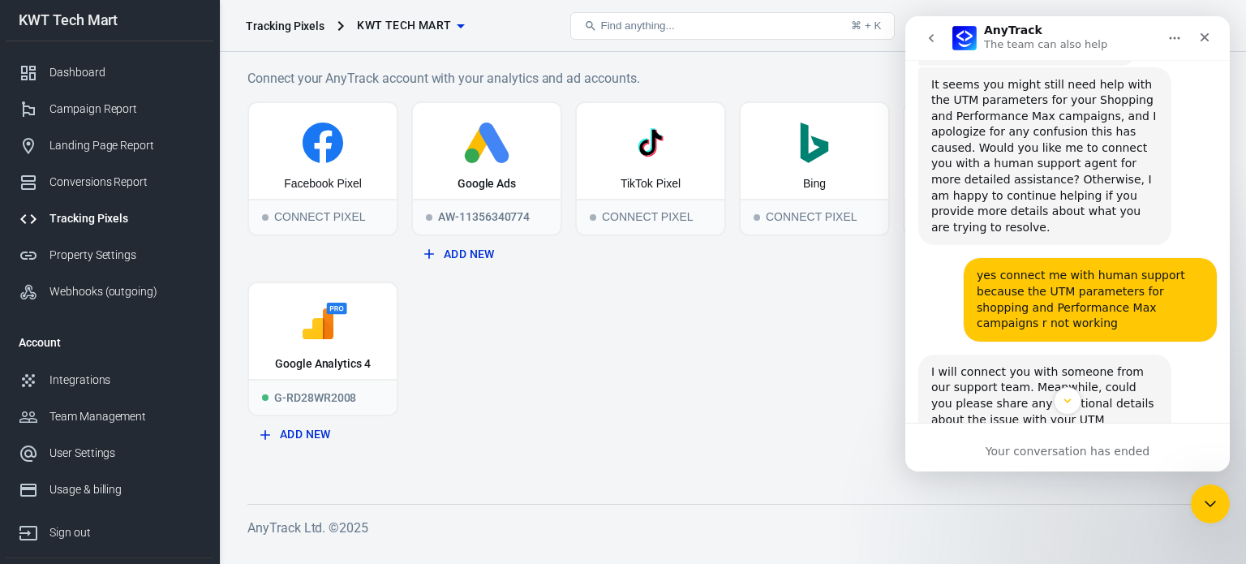
click at [1183, 47] on button "Home" at bounding box center [1174, 38] width 31 height 31
click at [1123, 77] on div "Expand window" at bounding box center [1132, 79] width 115 height 17
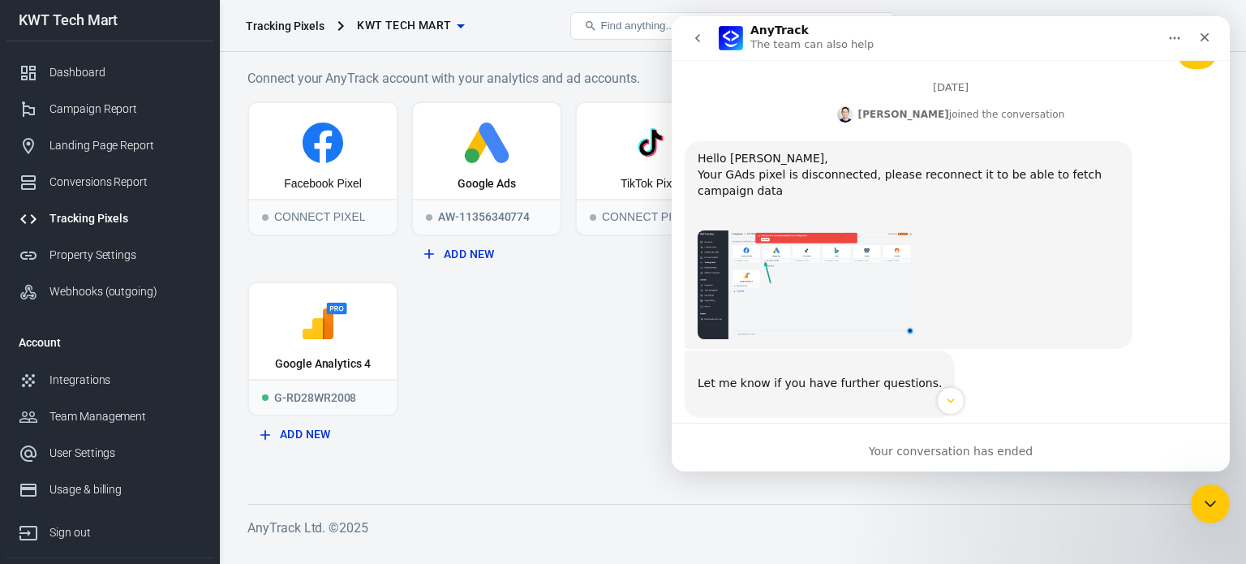
click at [955, 350] on div "Let me know if you have further questions. ​ [PERSON_NAME] • [DATE]" at bounding box center [951, 390] width 532 height 80
click at [890, 360] on div "Let me know if you have further questions. ​" at bounding box center [820, 384] width 244 height 48
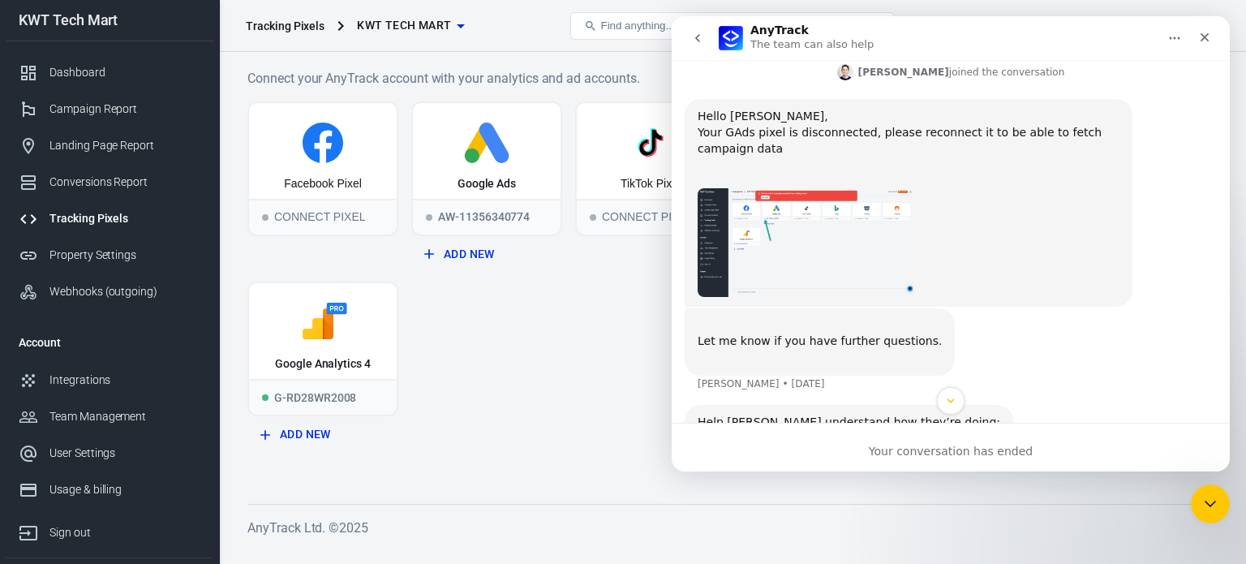
scroll to position [2740, 0]
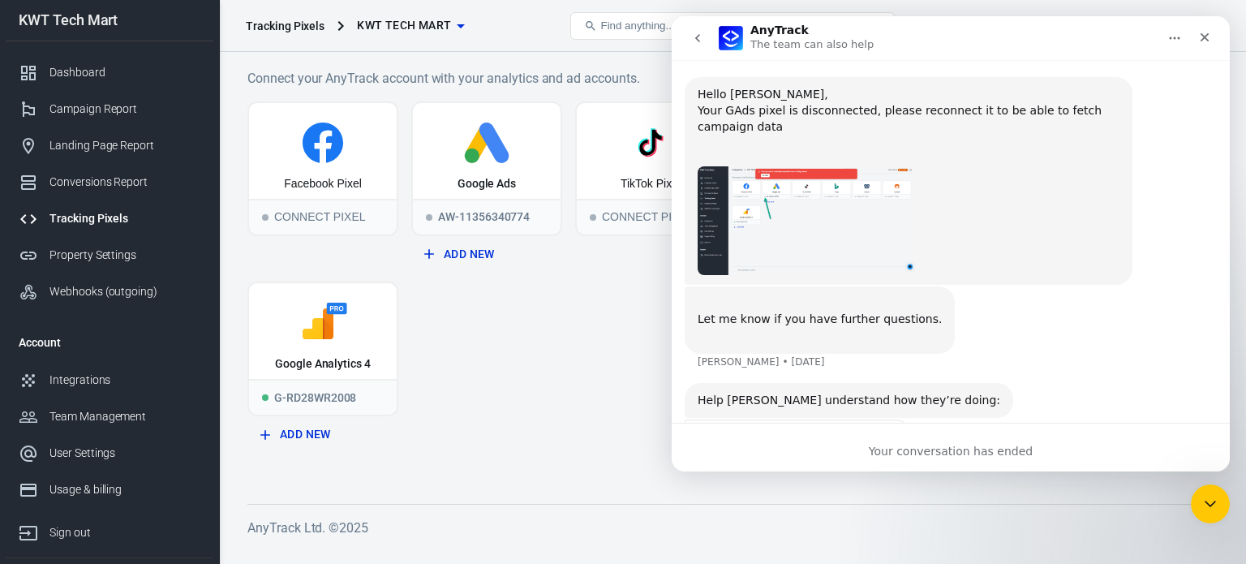
click at [824, 419] on div "Rate your conversation" at bounding box center [951, 477] width 532 height 117
click at [872, 467] on span "Amazing" at bounding box center [874, 478] width 23 height 23
click at [698, 44] on icon "go back" at bounding box center [697, 38] width 13 height 13
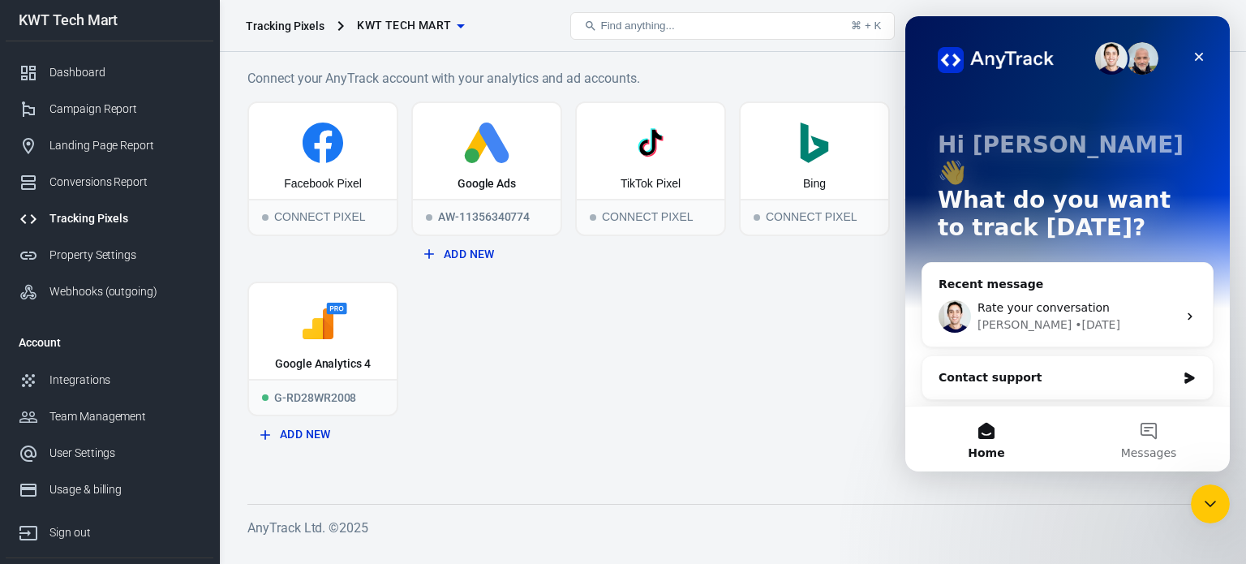
scroll to position [0, 0]
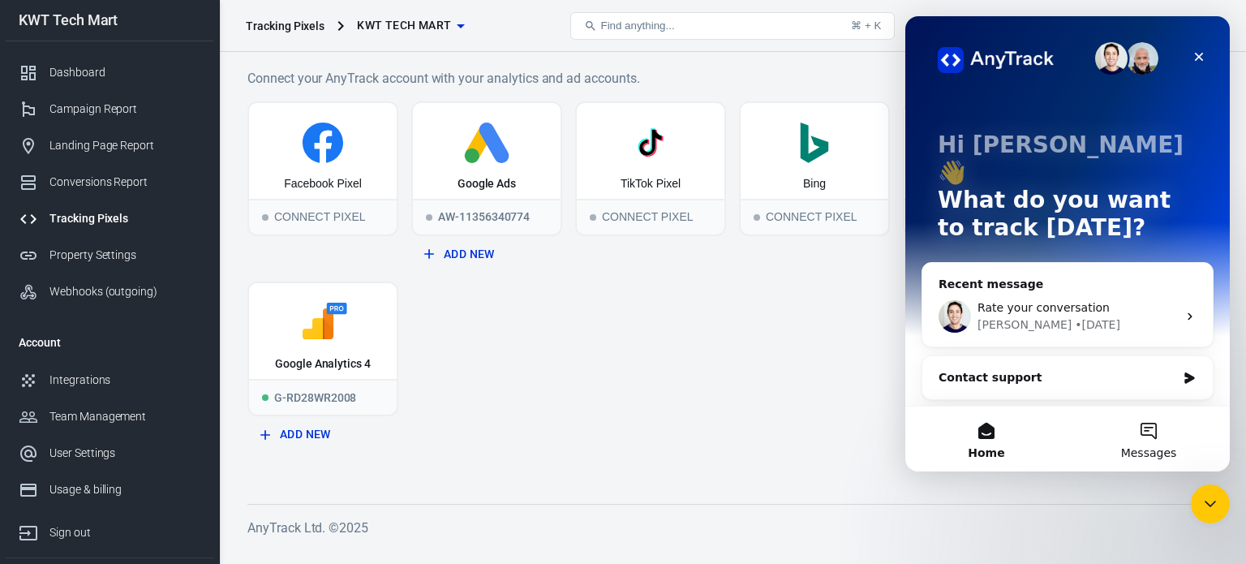
click at [1143, 436] on button "Messages" at bounding box center [1148, 438] width 162 height 65
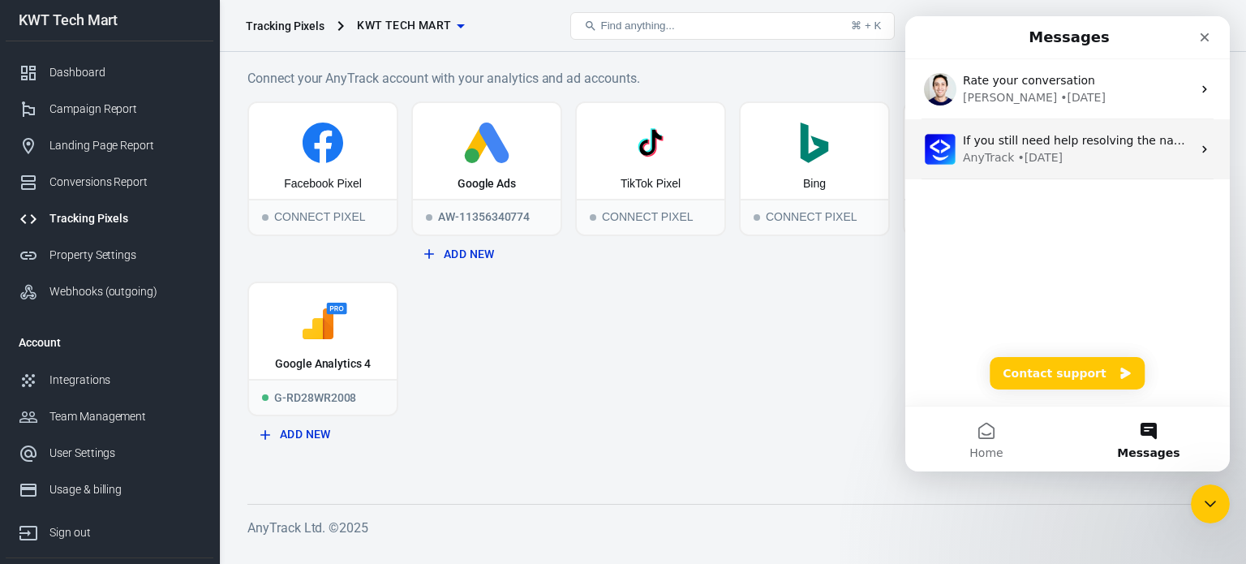
click at [1093, 157] on div "AnyTrack • [DATE]" at bounding box center [1077, 157] width 229 height 17
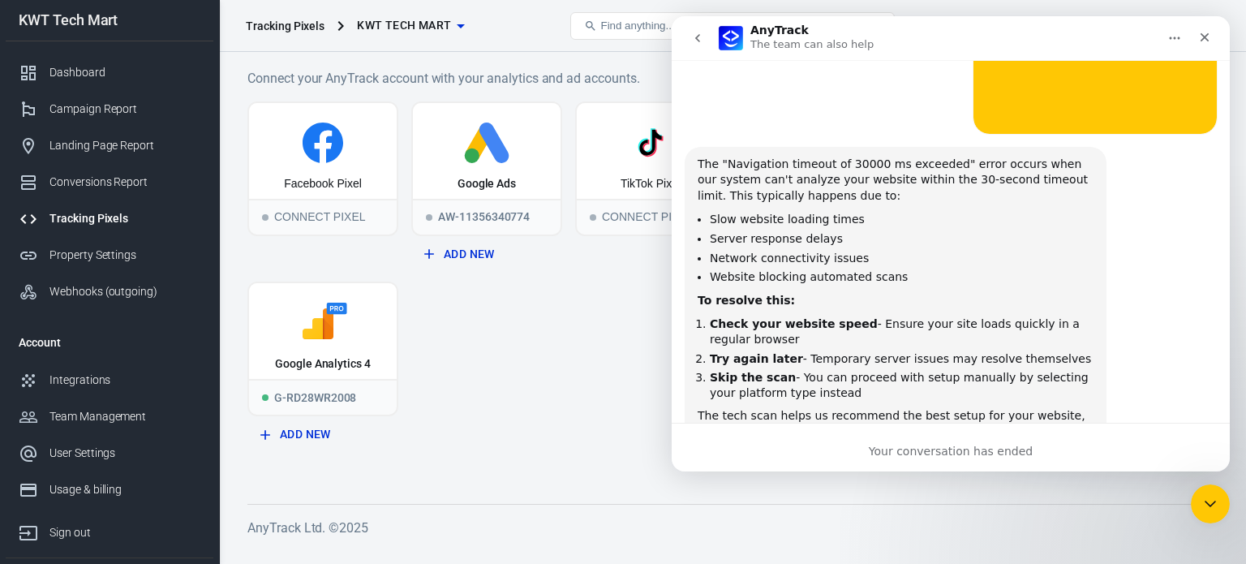
scroll to position [840, 0]
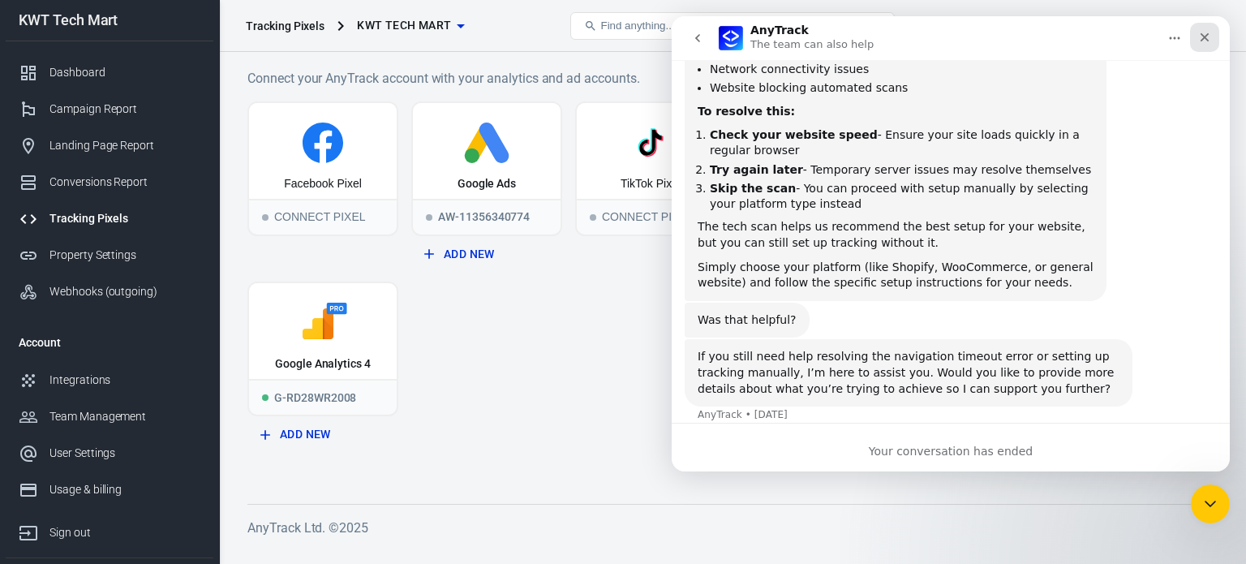
click at [1195, 36] on div "Close" at bounding box center [1204, 37] width 29 height 29
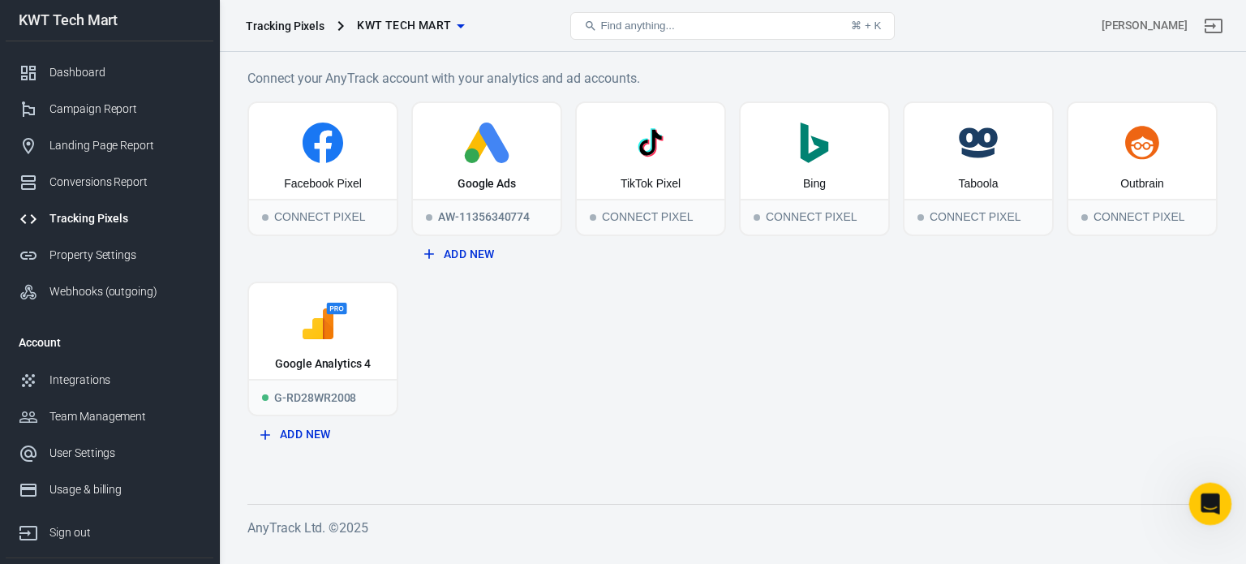
click at [1205, 498] on icon "Open Intercom Messenger" at bounding box center [1208, 501] width 27 height 27
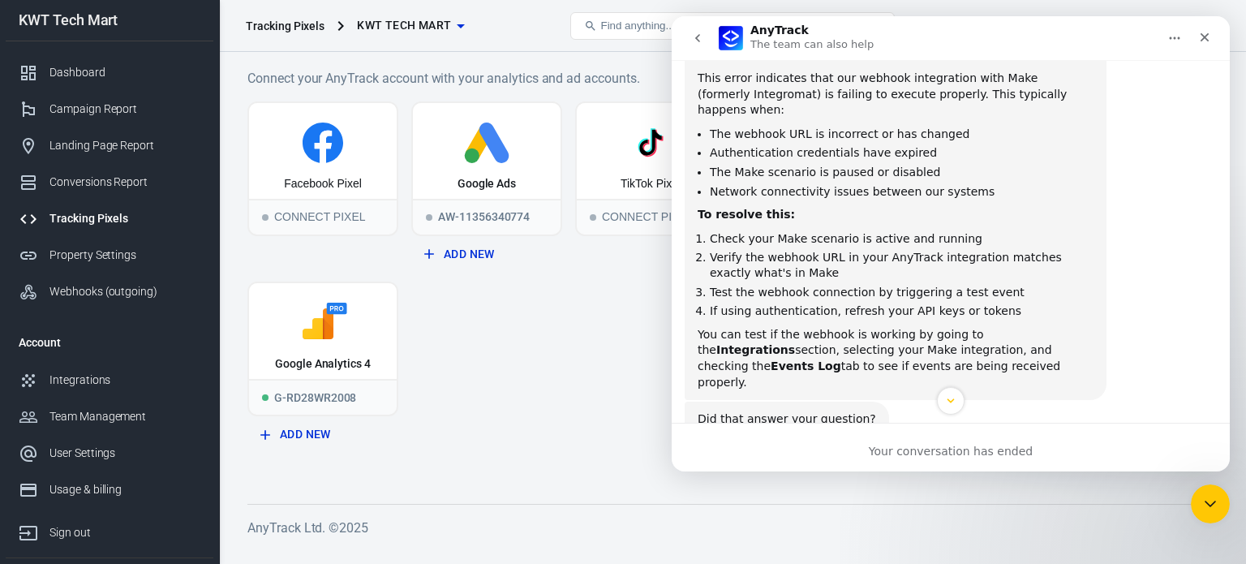
scroll to position [0, 0]
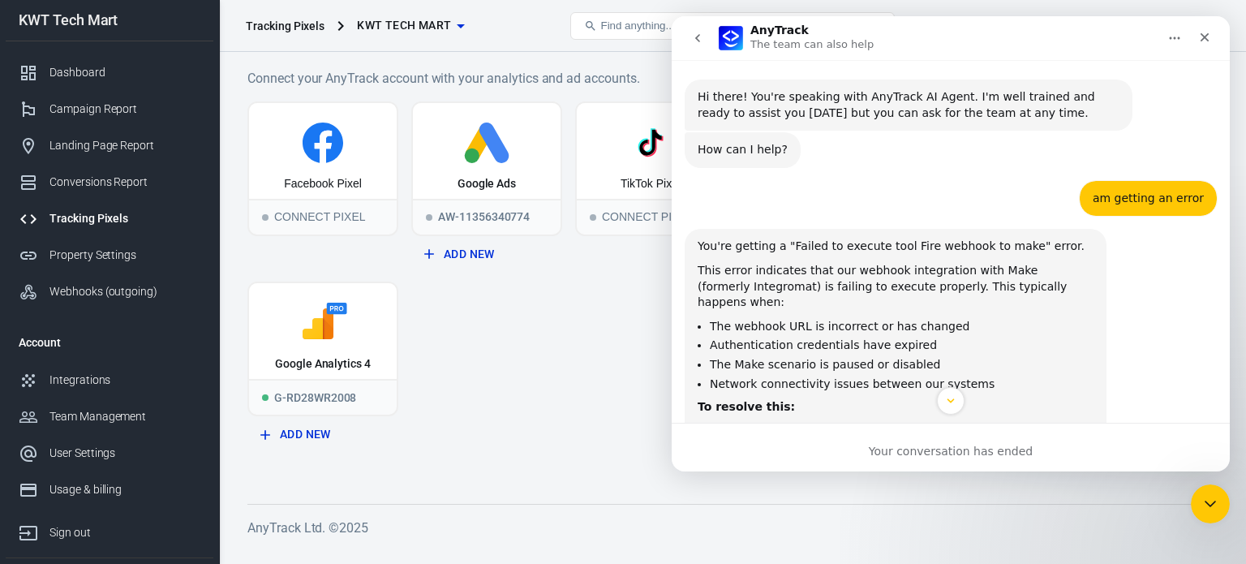
click at [704, 34] on button "go back" at bounding box center [697, 38] width 31 height 31
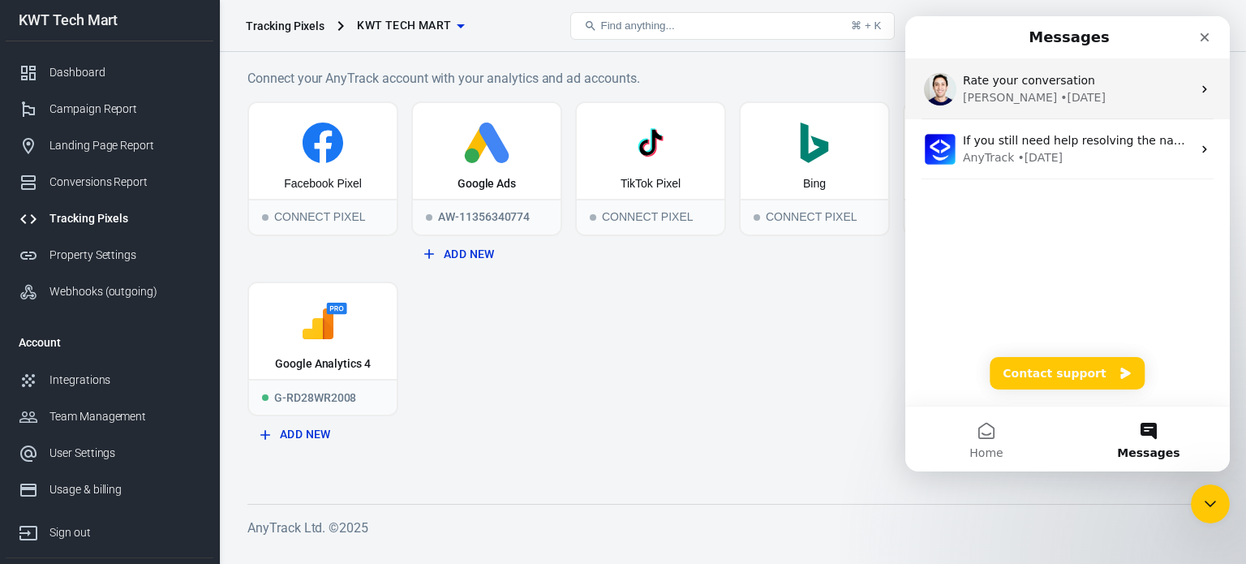
click at [1060, 100] on div "• [DATE]" at bounding box center [1082, 97] width 45 height 17
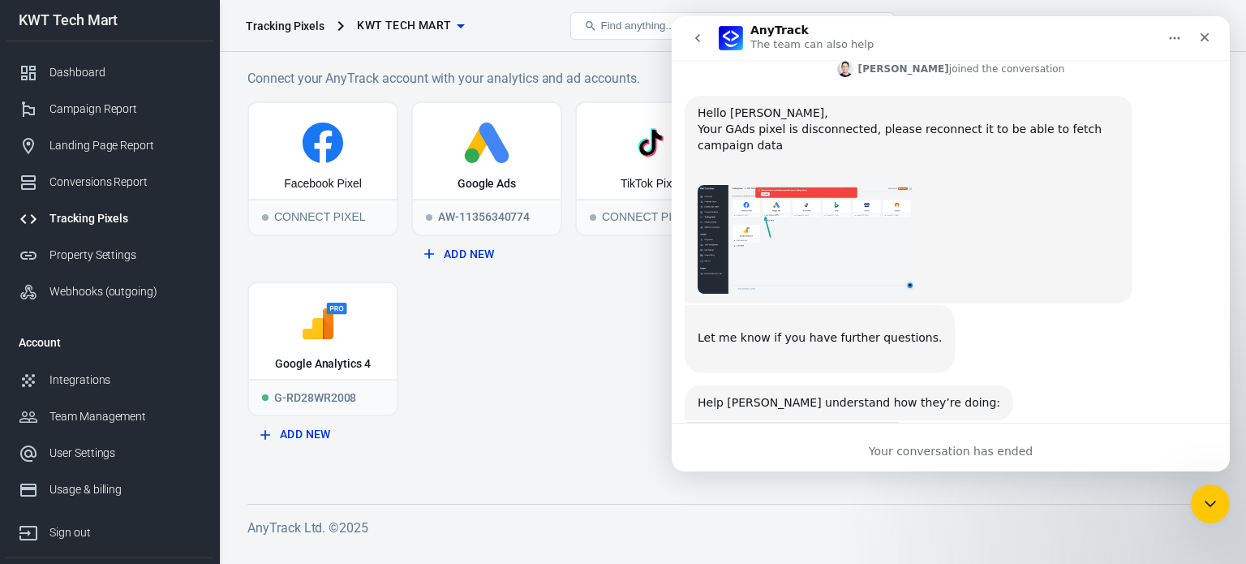
scroll to position [2724, 0]
click at [928, 443] on div "Your conversation has ended" at bounding box center [951, 451] width 558 height 17
click at [1202, 499] on icon "Close Intercom Messenger" at bounding box center [1207, 501] width 11 height 6
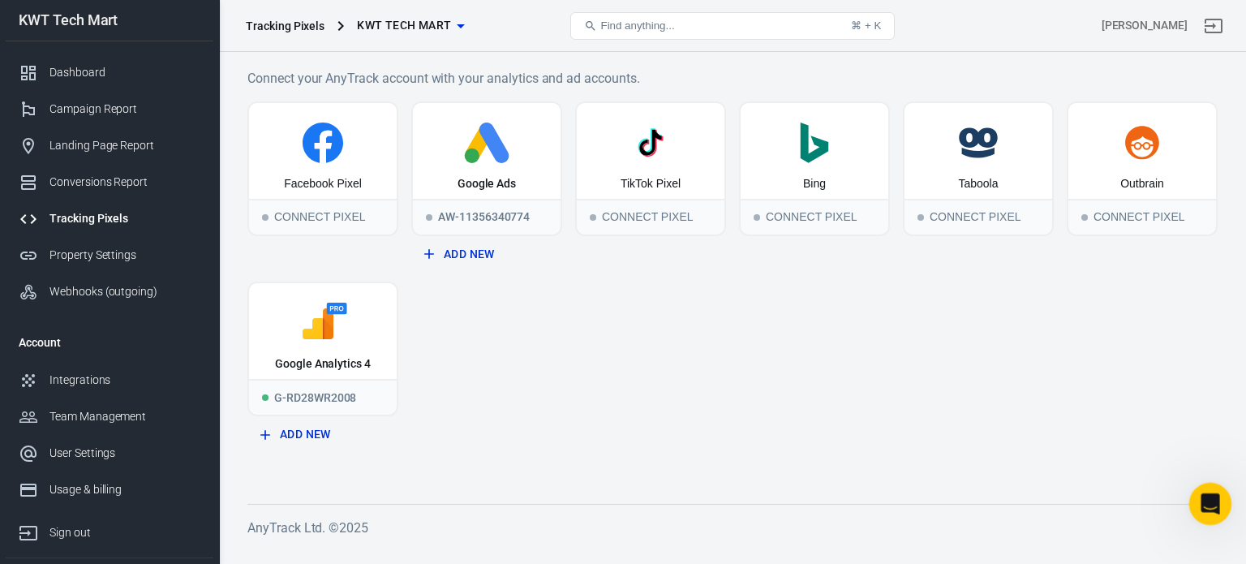
click at [1212, 504] on icon "Open Intercom Messenger" at bounding box center [1208, 501] width 27 height 27
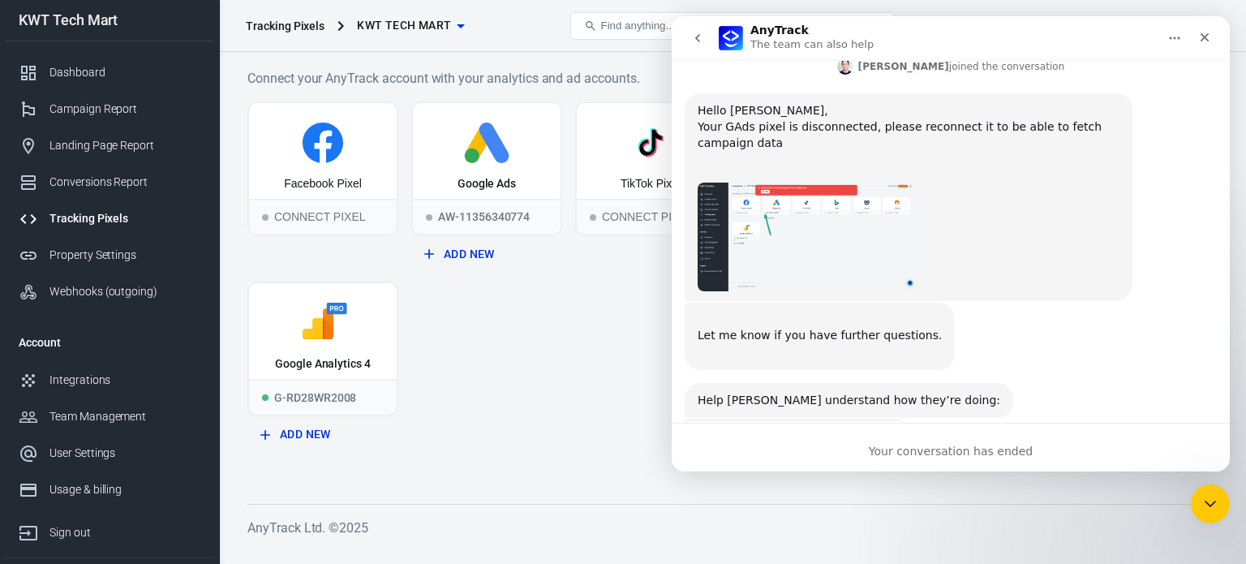
click at [699, 44] on icon "go back" at bounding box center [697, 38] width 13 height 13
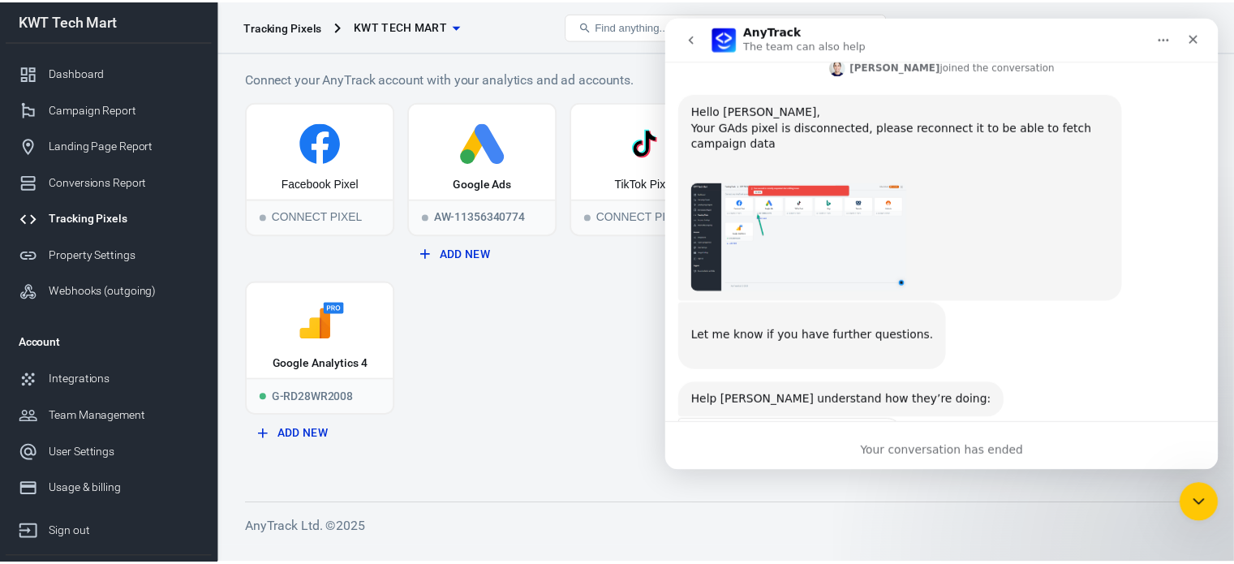
scroll to position [0, 0]
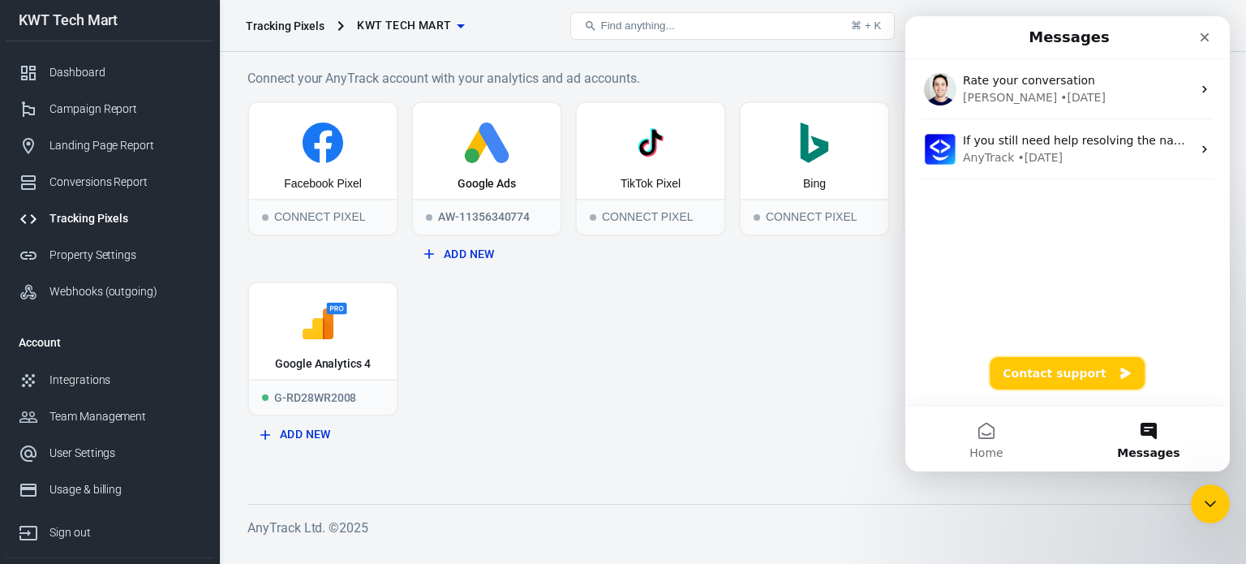
click at [1058, 369] on button "Contact support" at bounding box center [1067, 373] width 155 height 32
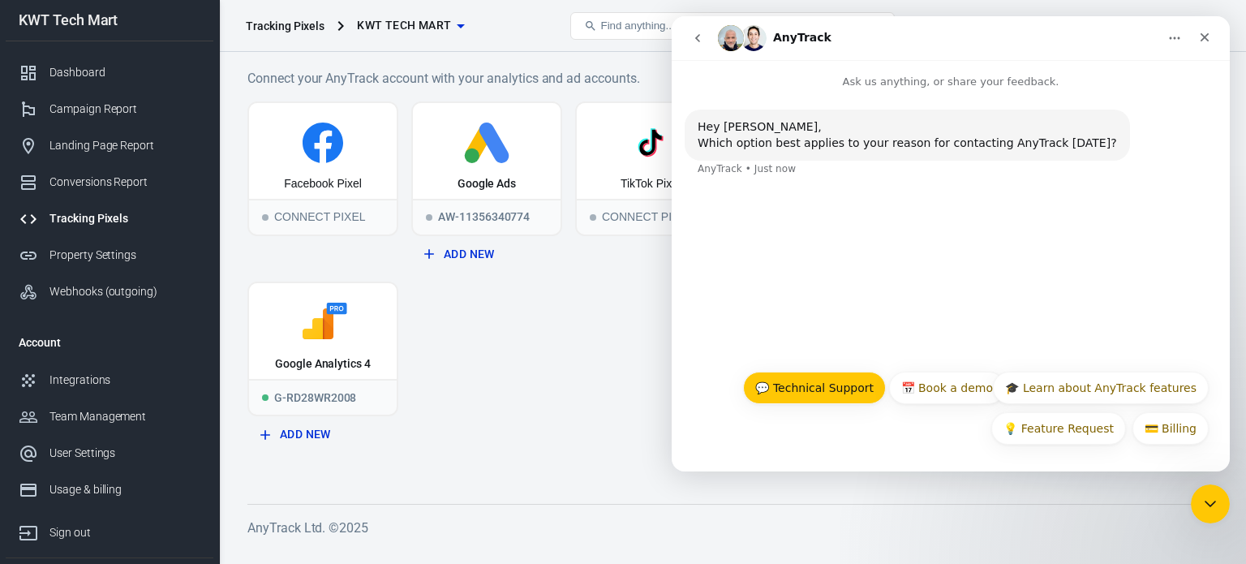
click at [837, 384] on button "💬 Technical Support" at bounding box center [814, 387] width 143 height 32
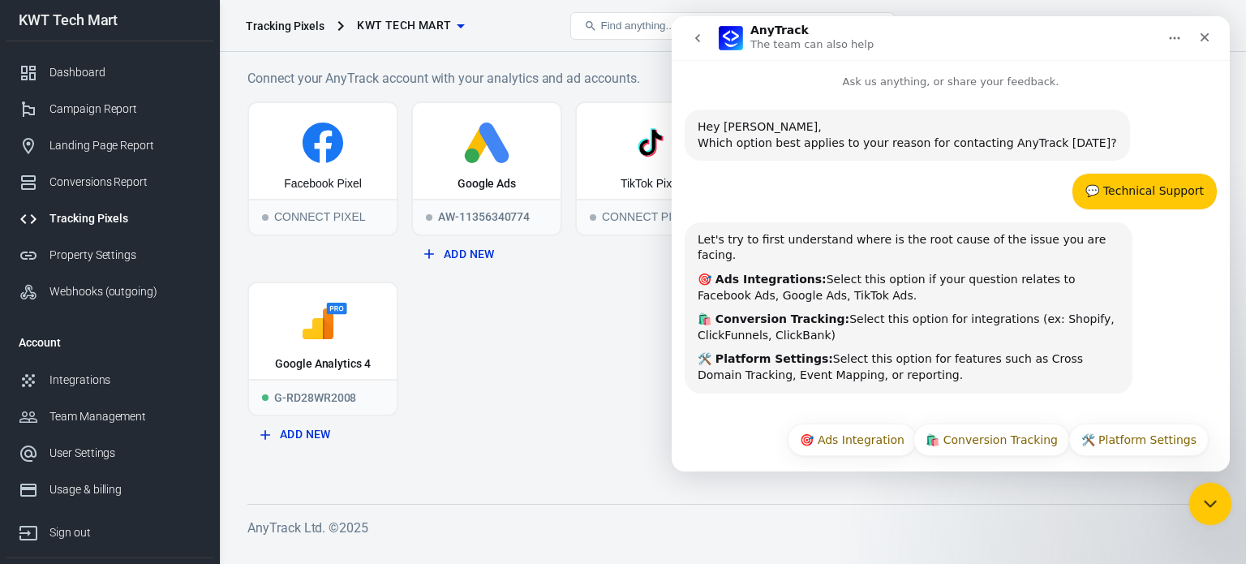
click at [1200, 492] on icon "Close Intercom Messenger" at bounding box center [1207, 501] width 19 height 19
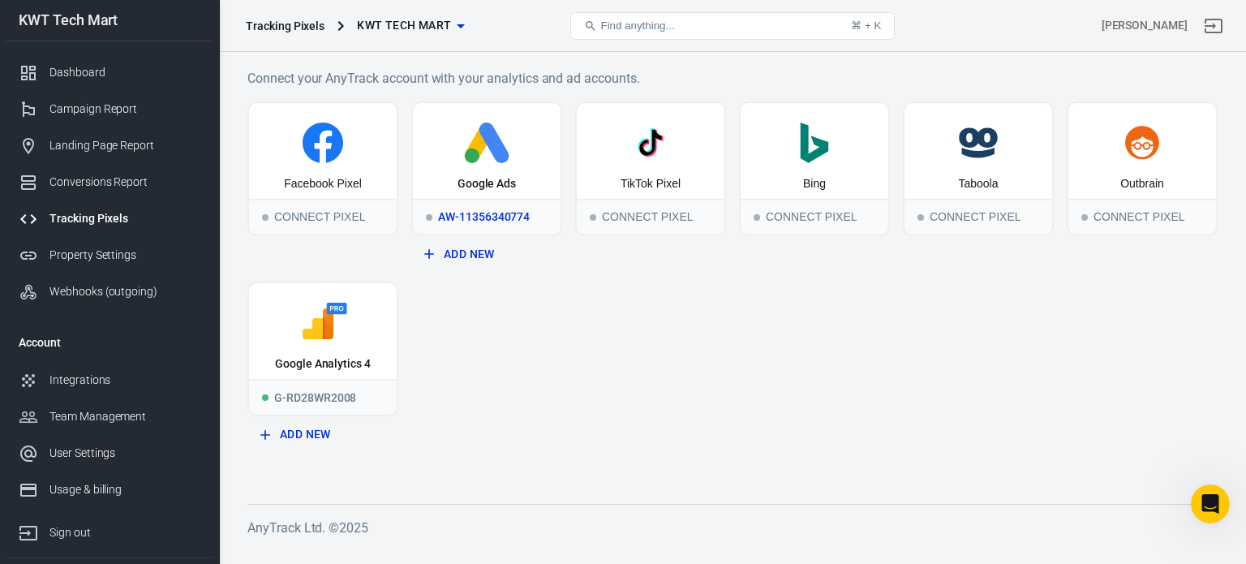
click at [524, 165] on div "Google Ads" at bounding box center [487, 151] width 148 height 96
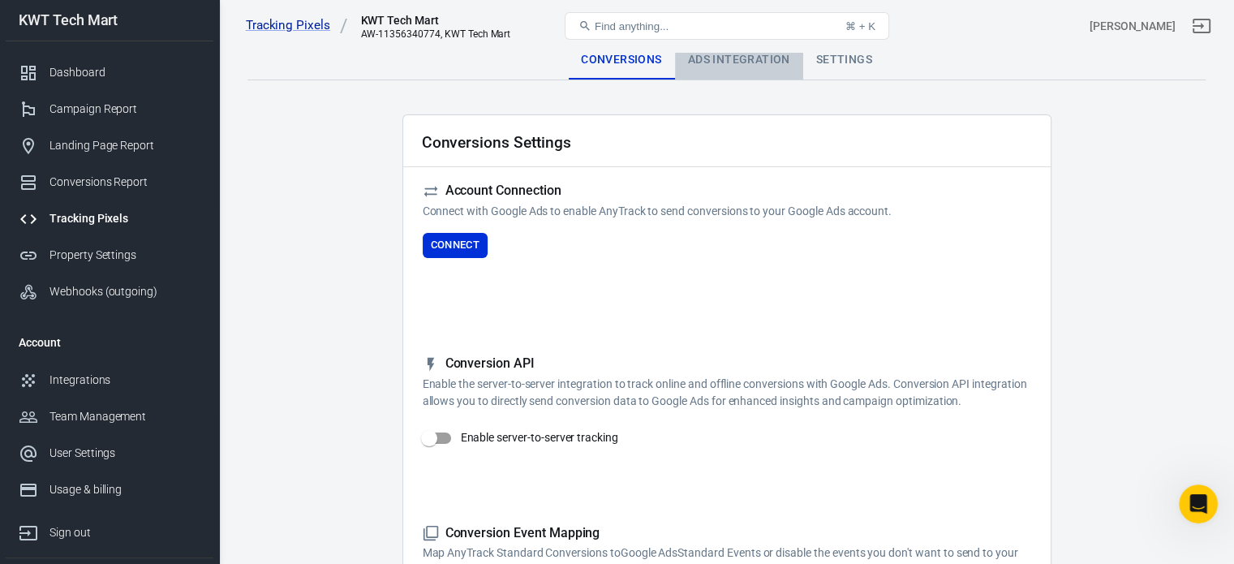
click at [750, 59] on div "Ads Integration" at bounding box center [739, 60] width 128 height 39
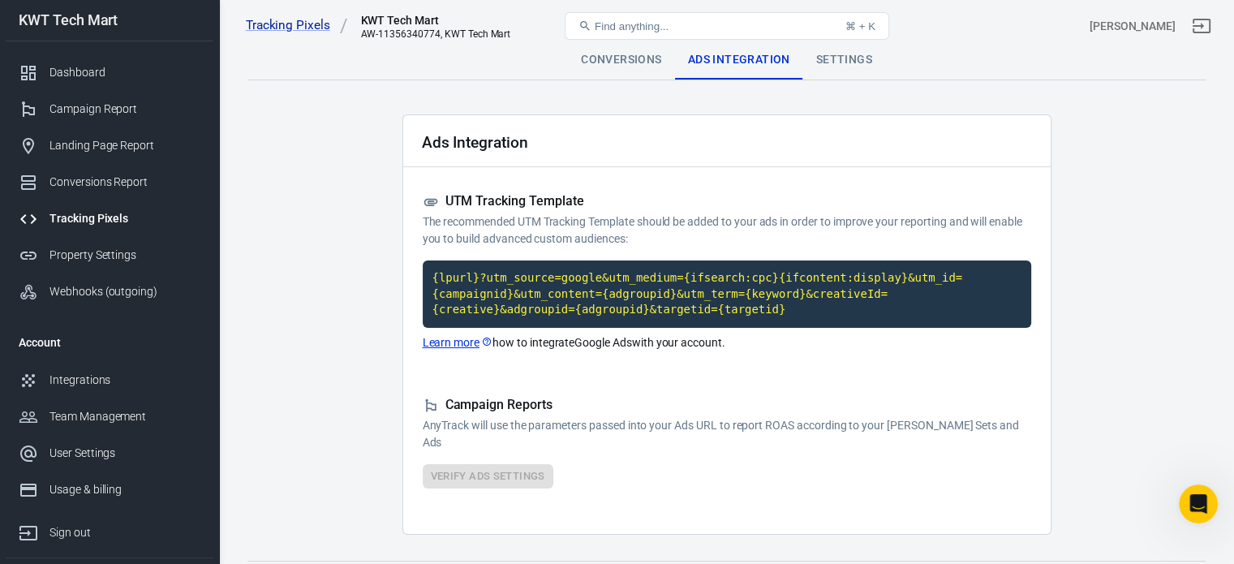
click at [842, 62] on div "Settings" at bounding box center [844, 60] width 82 height 39
